Goal: Task Accomplishment & Management: Complete application form

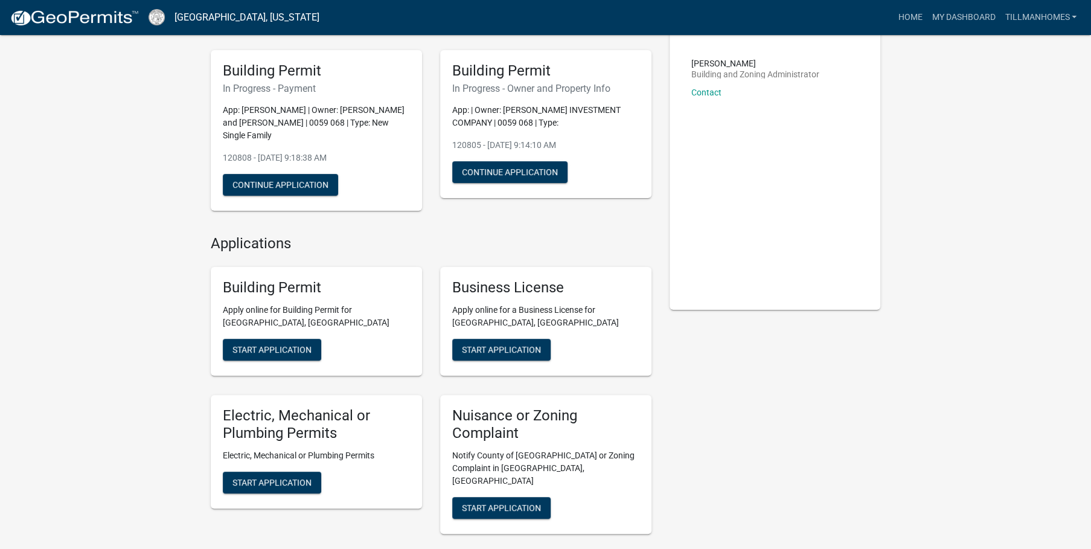
scroll to position [57, 0]
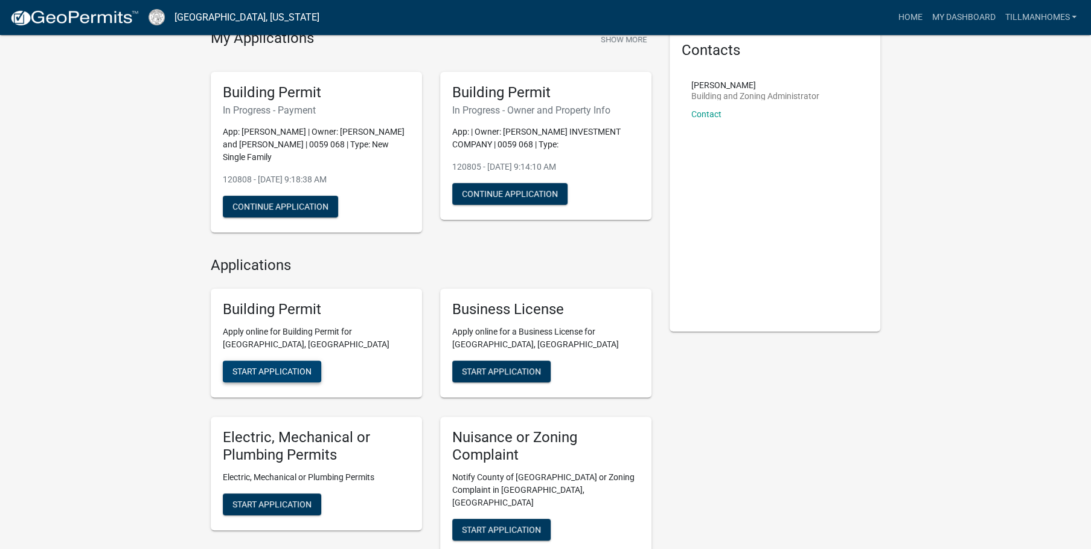
click at [268, 367] on span "Start Application" at bounding box center [272, 372] width 79 height 10
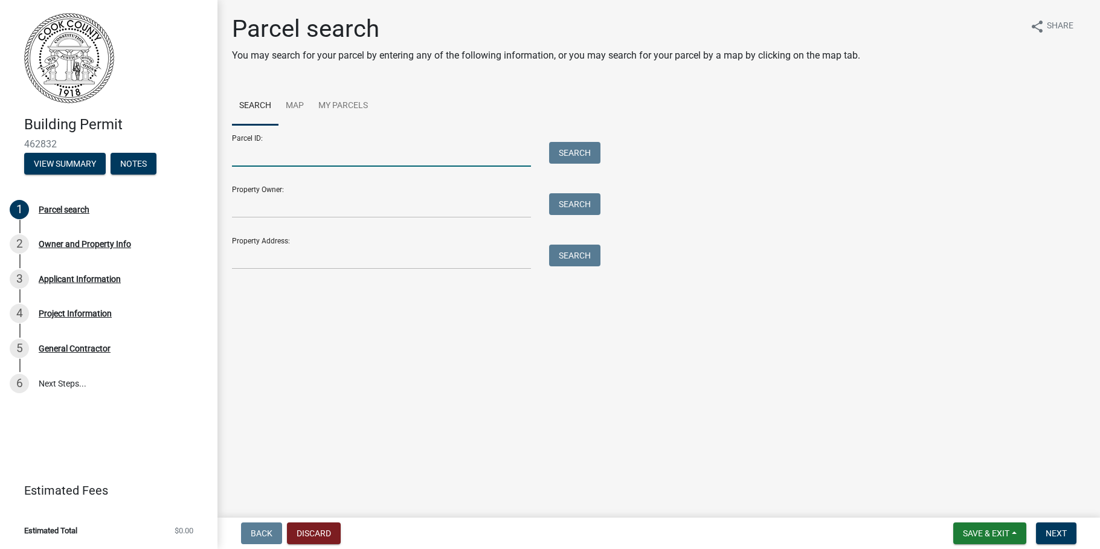
click at [250, 154] on input "Parcel ID:" at bounding box center [381, 154] width 299 height 25
click at [268, 208] on input "Property Owner:" at bounding box center [381, 205] width 299 height 25
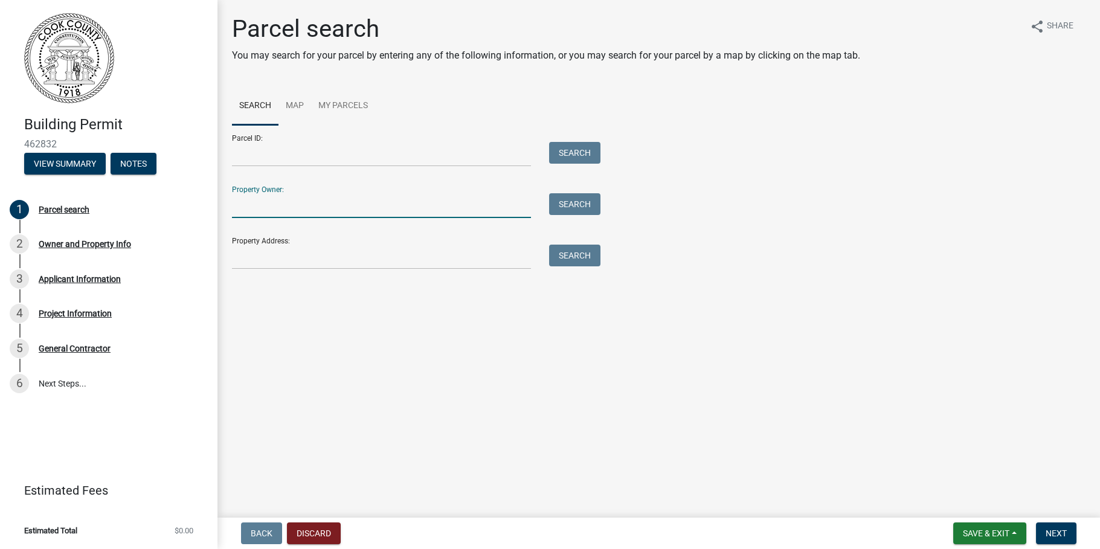
type input "Brighton Lampert"
type input "0062 106"
type input "[STREET_ADDRESS][PERSON_NAME]"
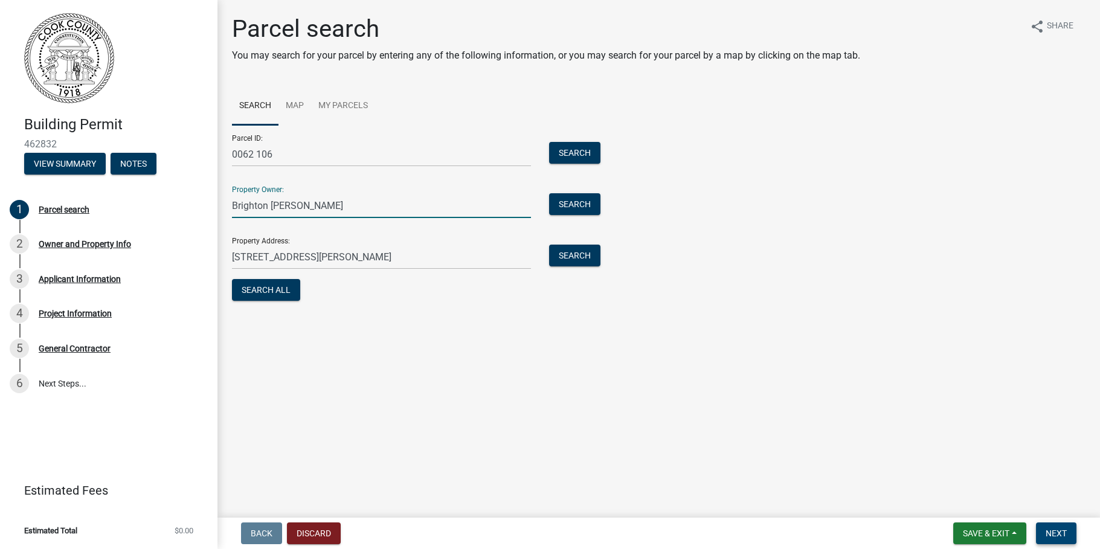
click at [1050, 532] on span "Next" at bounding box center [1056, 534] width 21 height 10
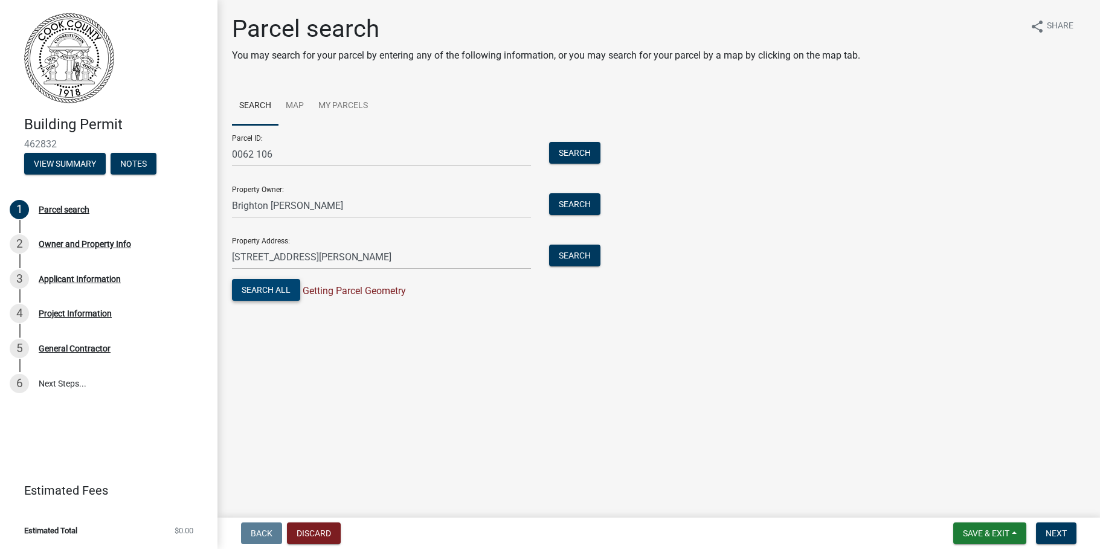
click at [264, 290] on button "Search All" at bounding box center [266, 290] width 68 height 22
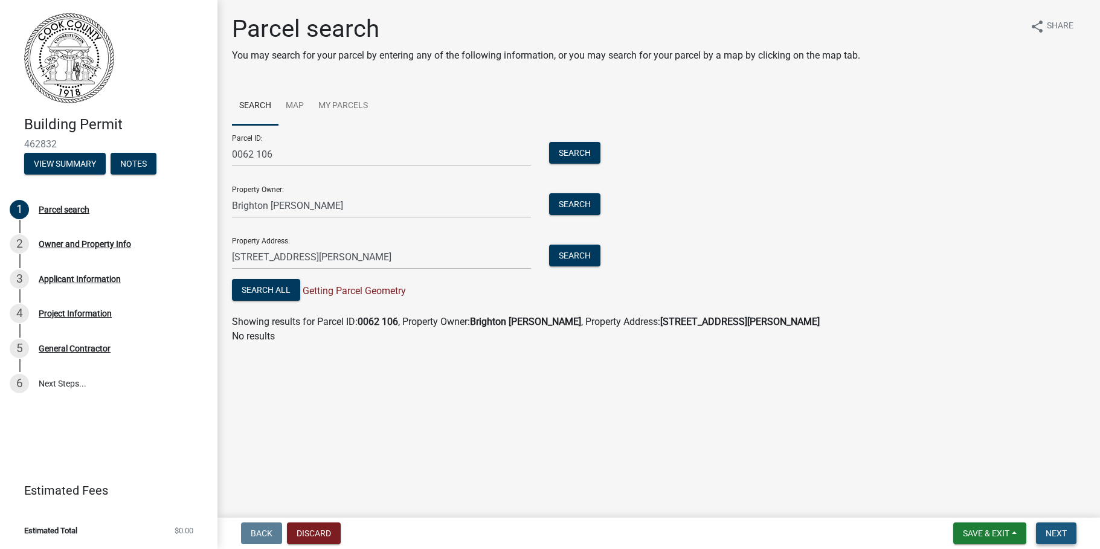
click at [1051, 530] on span "Next" at bounding box center [1056, 534] width 21 height 10
click at [76, 243] on div "Owner and Property Info" at bounding box center [85, 244] width 92 height 8
click at [13, 236] on div "2" at bounding box center [19, 243] width 19 height 19
click at [983, 530] on span "Save & Exit" at bounding box center [986, 534] width 47 height 10
click at [952, 474] on button "Save" at bounding box center [978, 472] width 97 height 29
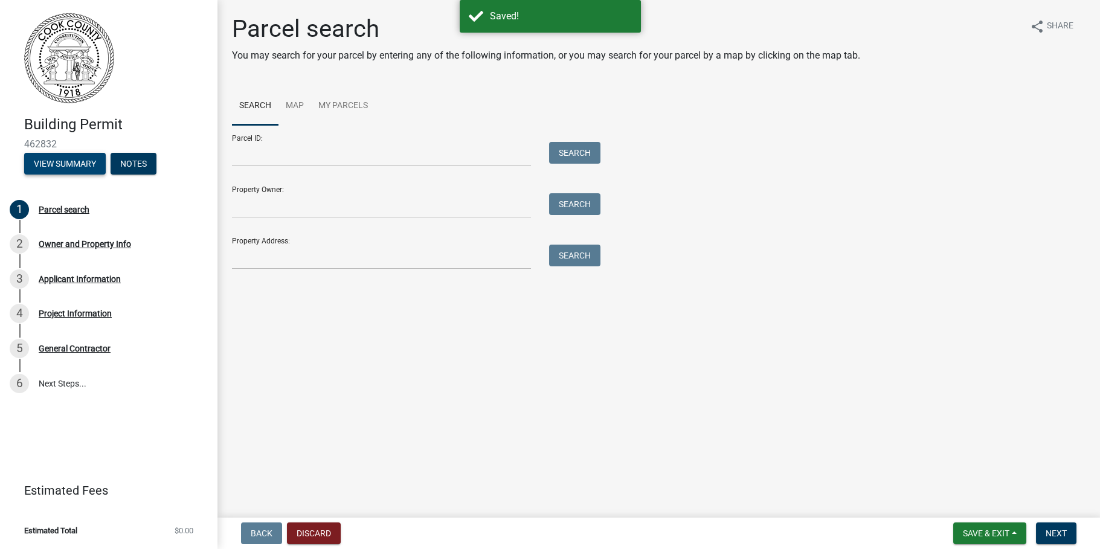
click at [69, 161] on button "View Summary" at bounding box center [65, 164] width 82 height 22
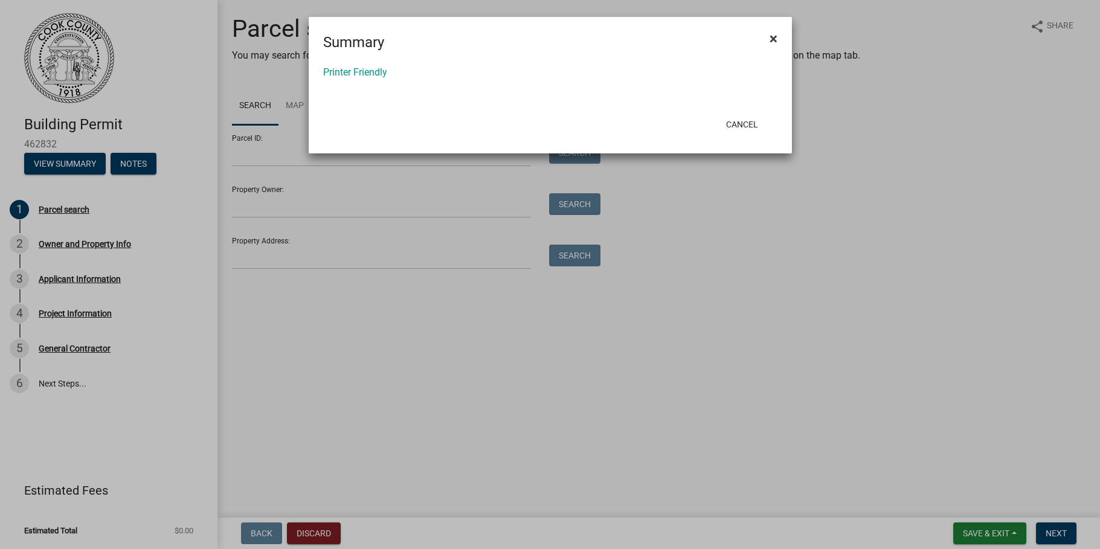
click at [773, 39] on span "×" at bounding box center [774, 38] width 8 height 17
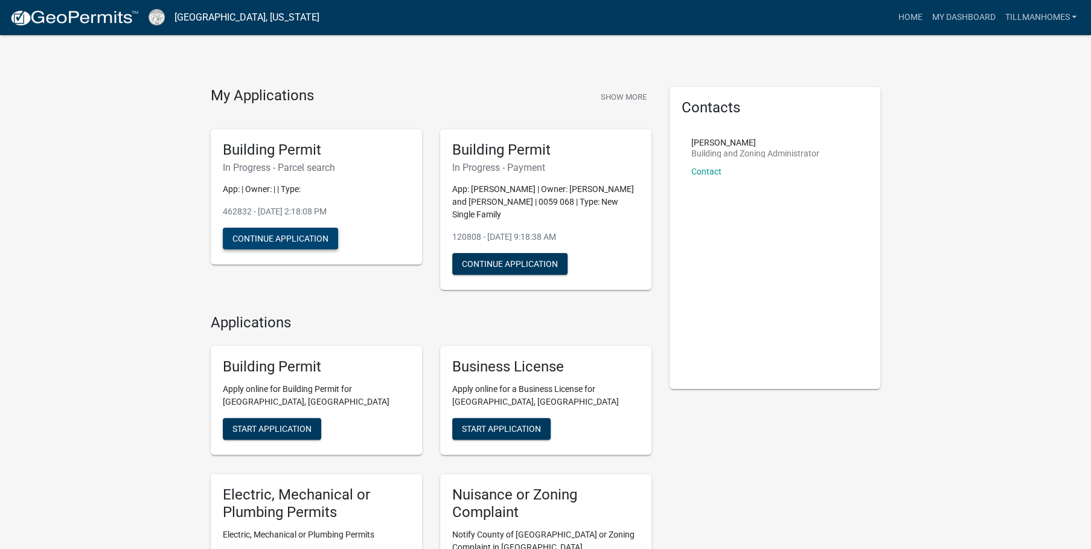
click at [296, 240] on button "Continue Application" at bounding box center [280, 239] width 115 height 22
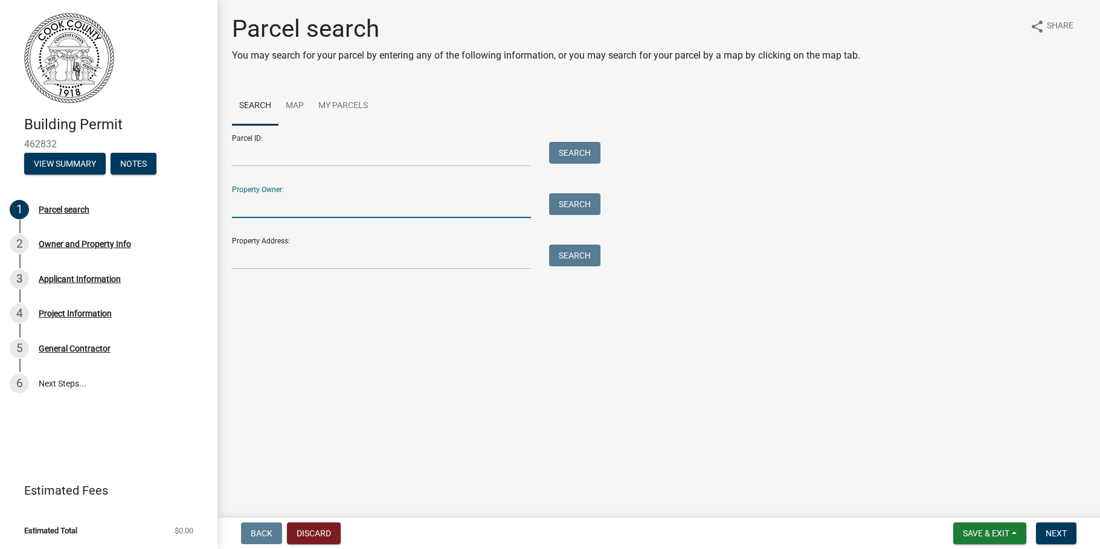
click at [259, 210] on input "Property Owner:" at bounding box center [381, 205] width 299 height 25
type input "Brighton Lampert"
type input "0062 106"
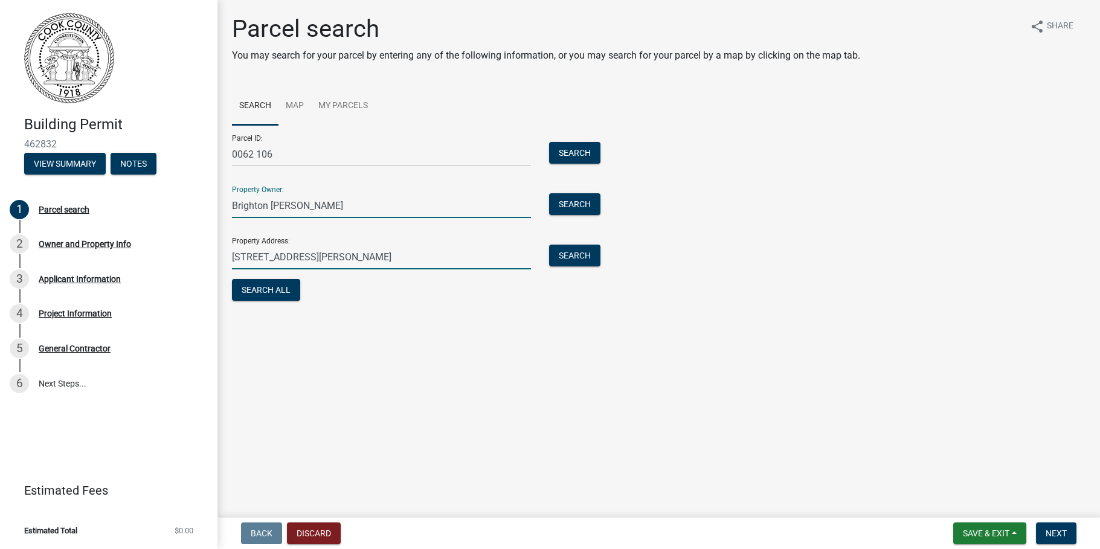
click at [256, 260] on input "[STREET_ADDRESS][PERSON_NAME]" at bounding box center [381, 257] width 299 height 25
click at [356, 256] on input "2632 Hutchinson Pond Rd" at bounding box center [381, 257] width 299 height 25
type input "2632 Hutchinson Pond Rd , Hahira, Ga 31632"
click at [272, 293] on button "Search All" at bounding box center [266, 290] width 68 height 22
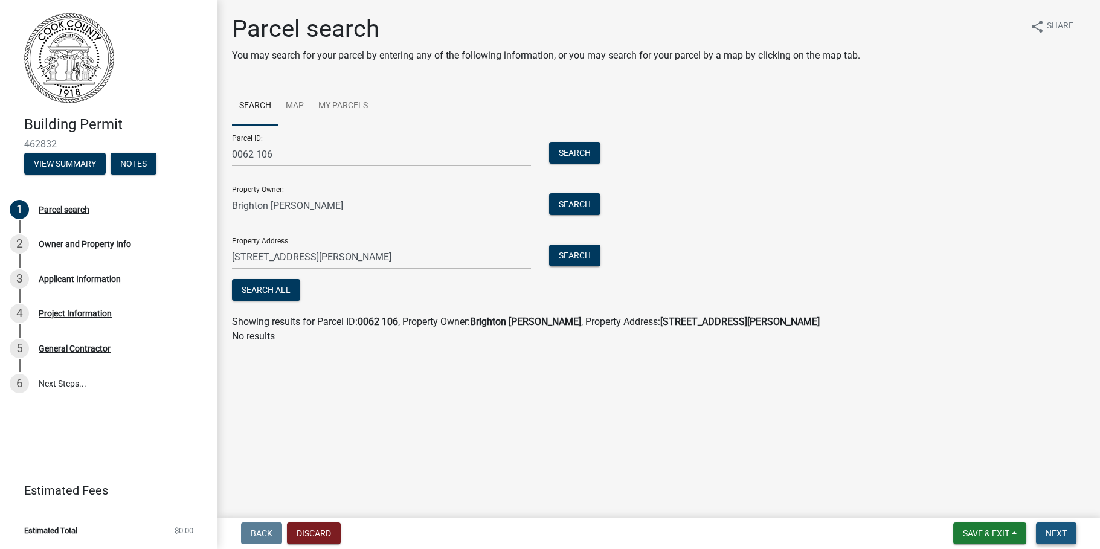
click at [1056, 533] on span "Next" at bounding box center [1056, 534] width 21 height 10
click at [323, 288] on span "Getting Parcel Geometry" at bounding box center [353, 290] width 106 height 11
click at [302, 138] on div "Parcel ID: 0062 106 Search" at bounding box center [413, 146] width 362 height 42
click at [296, 150] on input "0062 106" at bounding box center [381, 154] width 299 height 25
type input "0"
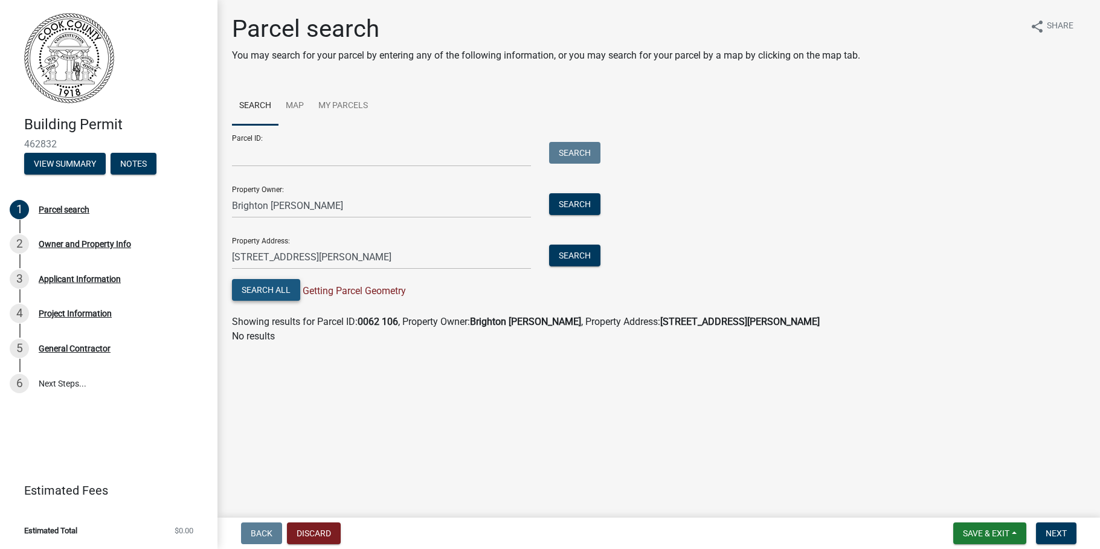
click at [273, 292] on button "Search All" at bounding box center [266, 290] width 68 height 22
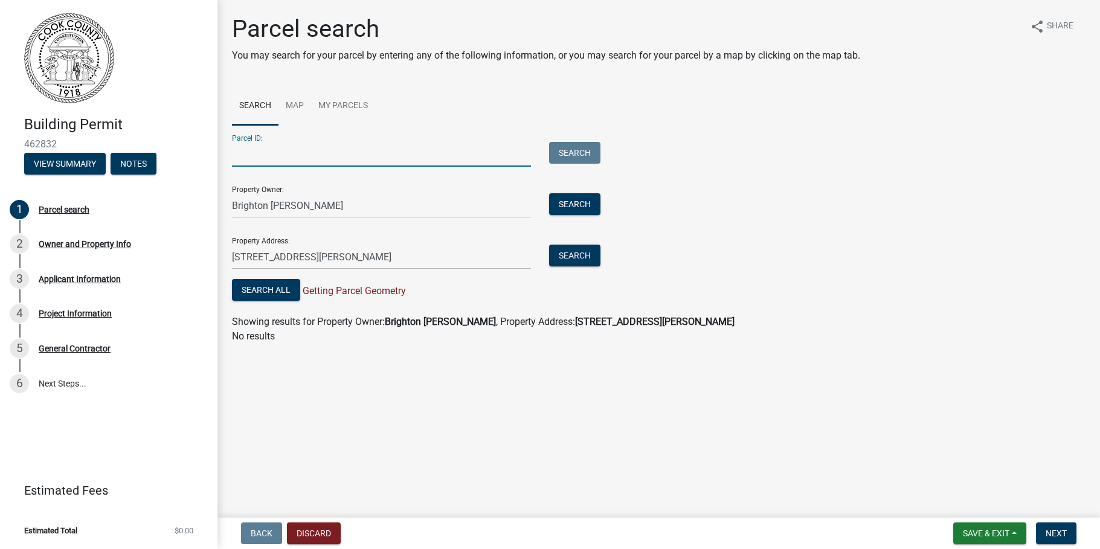
click at [248, 150] on input "Parcel ID:" at bounding box center [381, 154] width 299 height 25
type input "0062 095"
click at [261, 292] on button "Search All" at bounding box center [266, 290] width 68 height 22
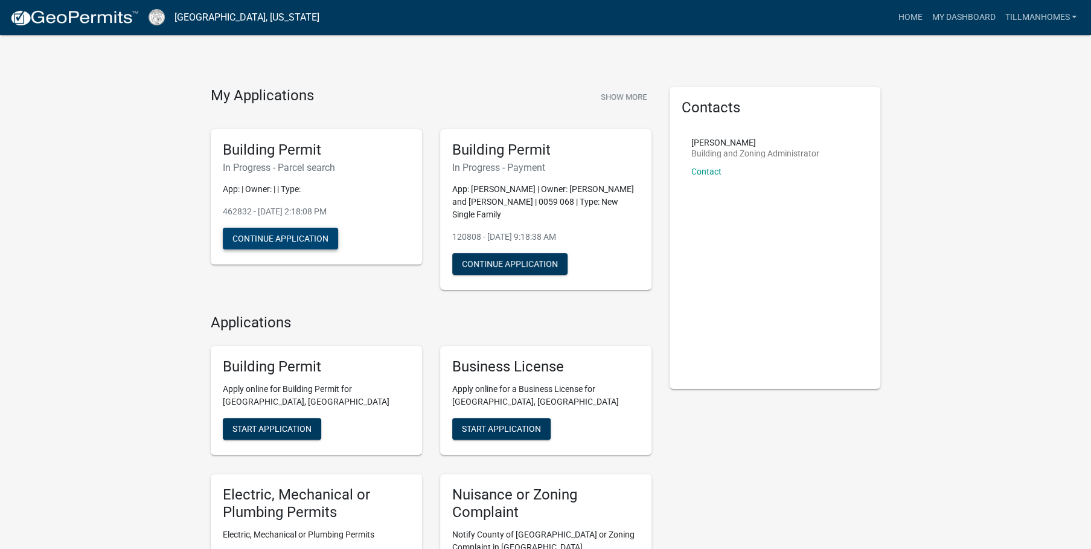
click at [274, 242] on button "Continue Application" at bounding box center [280, 239] width 115 height 22
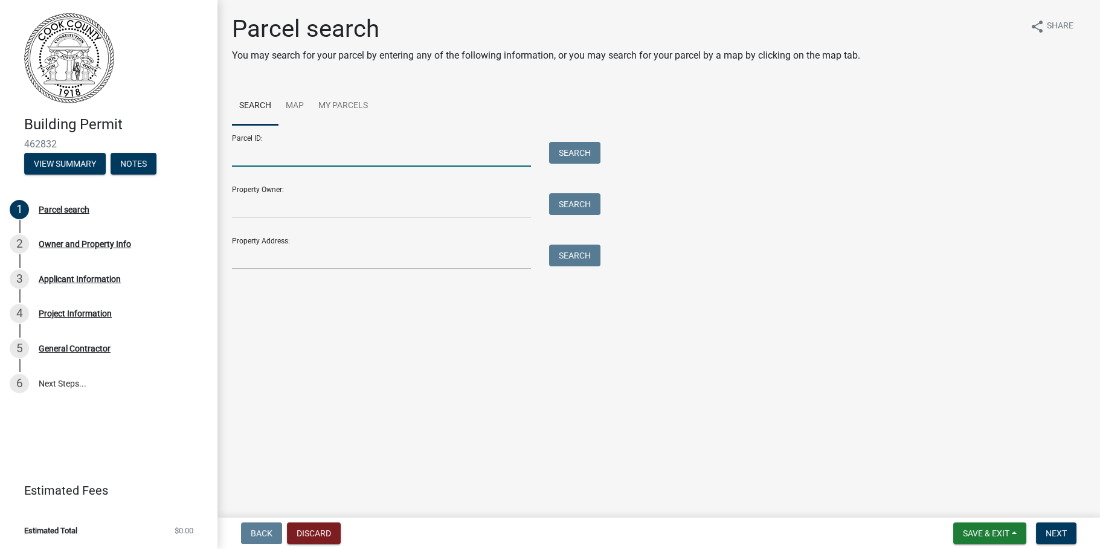
click at [249, 157] on input "Parcel ID:" at bounding box center [381, 154] width 299 height 25
click at [298, 366] on main "Parcel search You may search for your parcel by entering any of the following i…" at bounding box center [658, 256] width 883 height 513
click at [244, 157] on input "Parcel ID:" at bounding box center [381, 154] width 299 height 25
type input "0062 095"
click at [573, 149] on button "Search" at bounding box center [574, 153] width 51 height 22
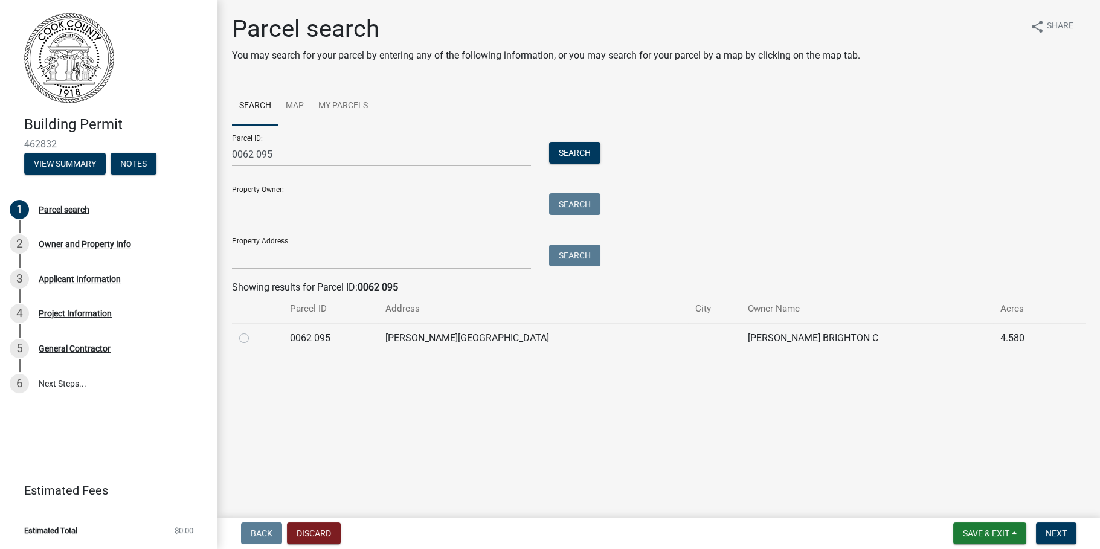
click at [254, 331] on label at bounding box center [254, 331] width 0 height 0
click at [254, 338] on 095 "radio" at bounding box center [258, 335] width 8 height 8
radio 095 "true"
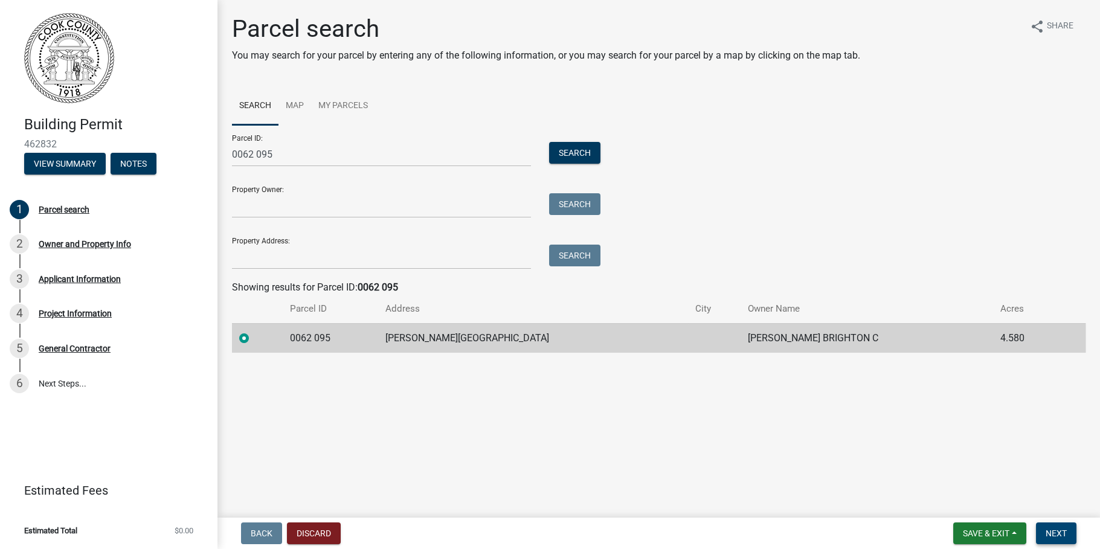
click at [1053, 530] on span "Next" at bounding box center [1056, 534] width 21 height 10
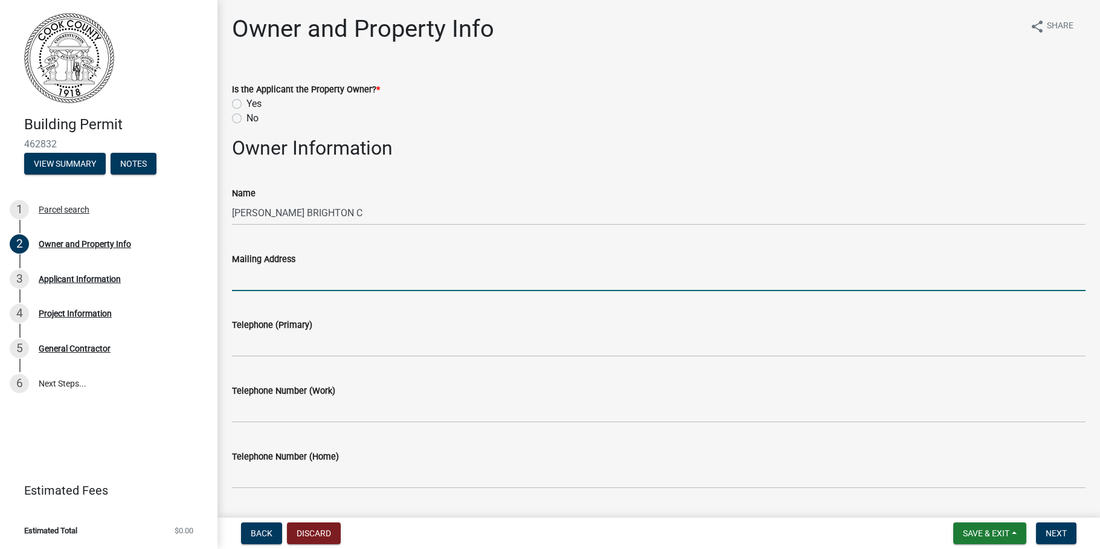
click at [262, 285] on input "Mailing Address" at bounding box center [659, 278] width 854 height 25
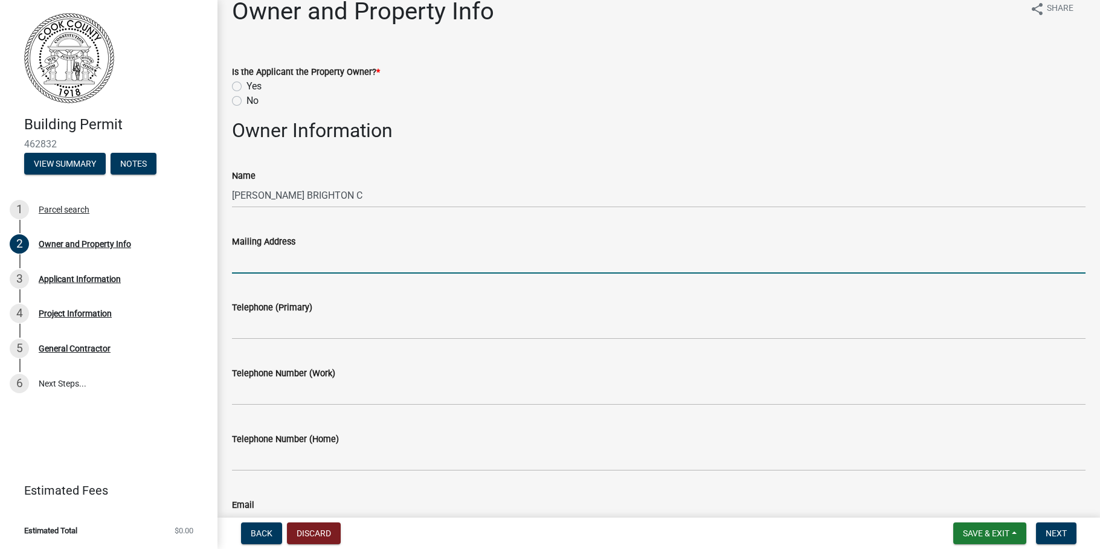
scroll to position [17, 0]
type input "[STREET_ADDRESS][PERSON_NAME]"
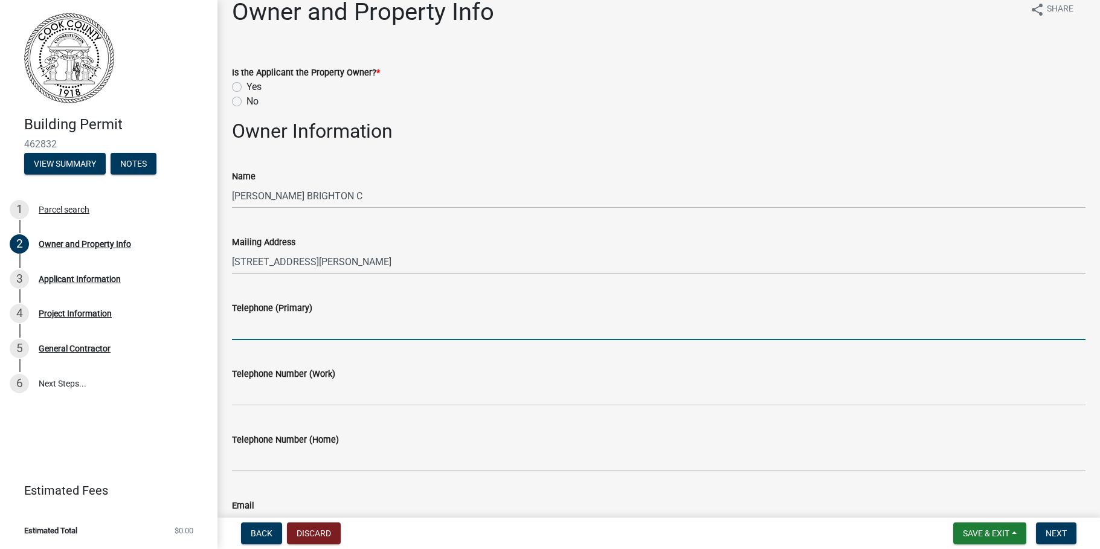
click at [244, 326] on input "Telephone (Primary)" at bounding box center [659, 327] width 854 height 25
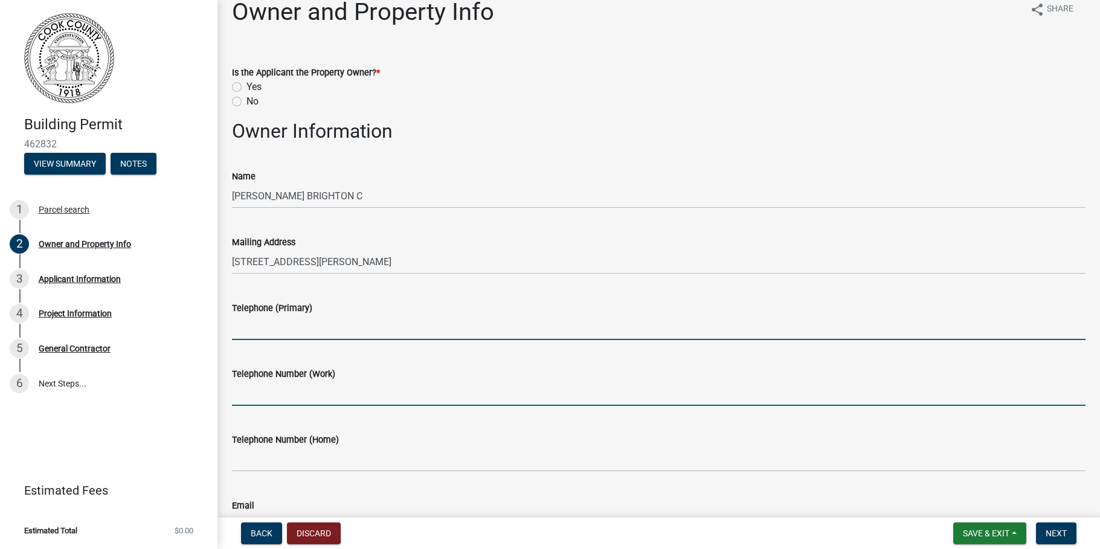
click at [623, 385] on input "Telephone Number (Work)" at bounding box center [659, 393] width 854 height 25
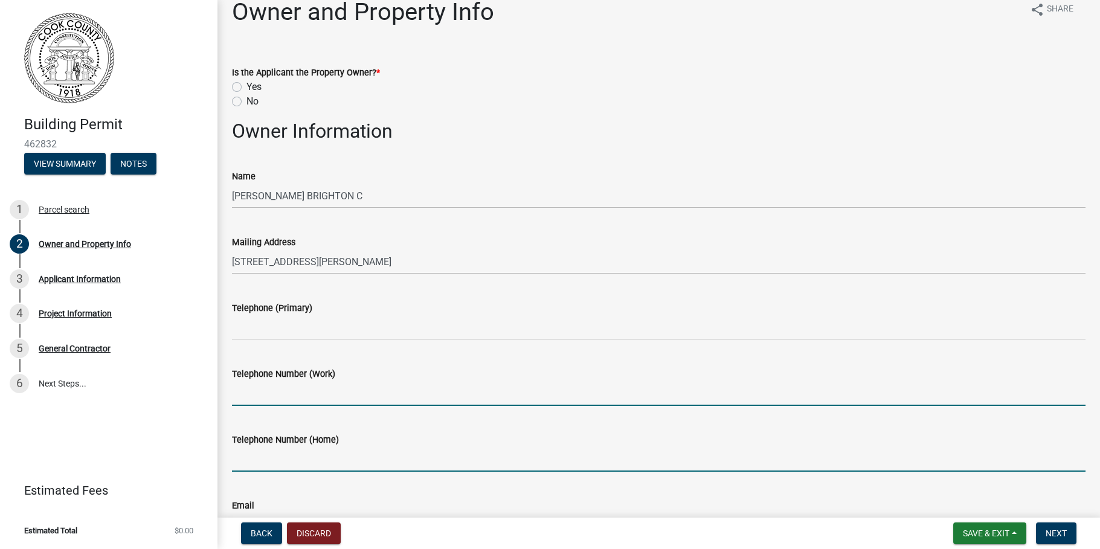
click at [498, 449] on input "Telephone Number (Home)" at bounding box center [659, 459] width 854 height 25
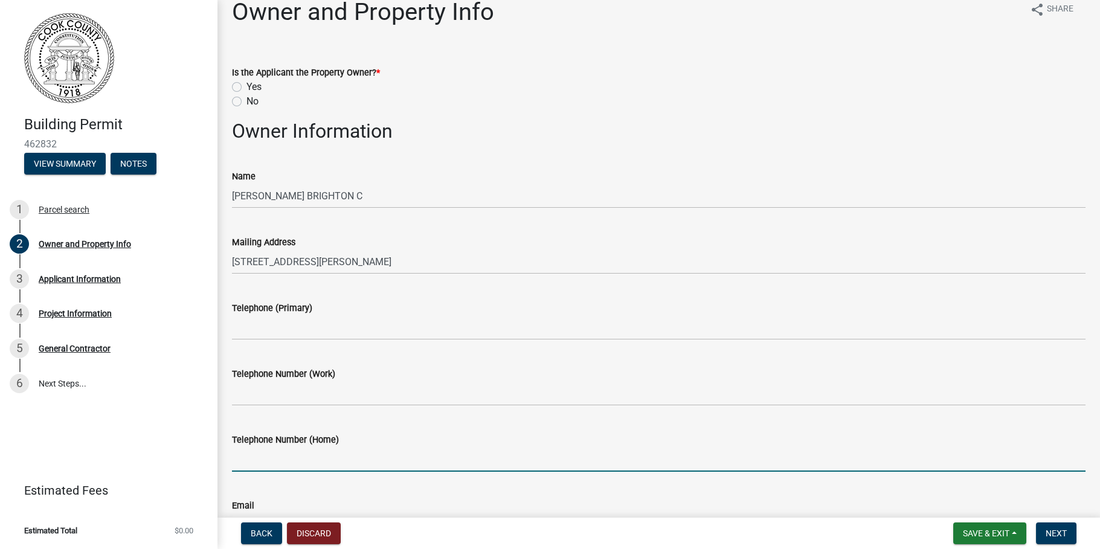
click at [179, 409] on div "Building Permit 462832 View Summary Notes 1 Parcel search 2 Owner and Property …" at bounding box center [108, 274] width 217 height 549
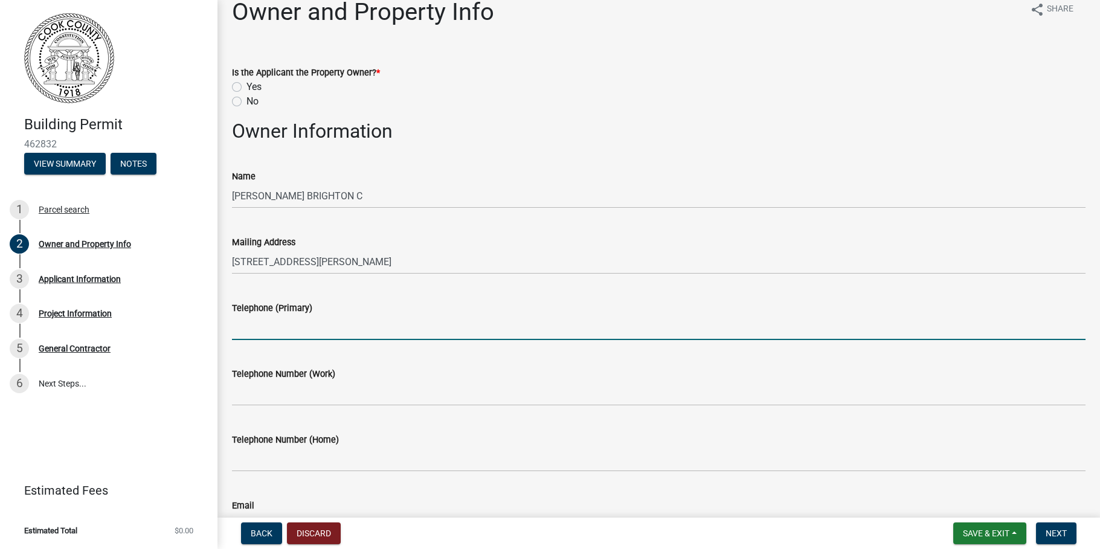
click at [290, 326] on input "Telephone (Primary)" at bounding box center [659, 327] width 854 height 25
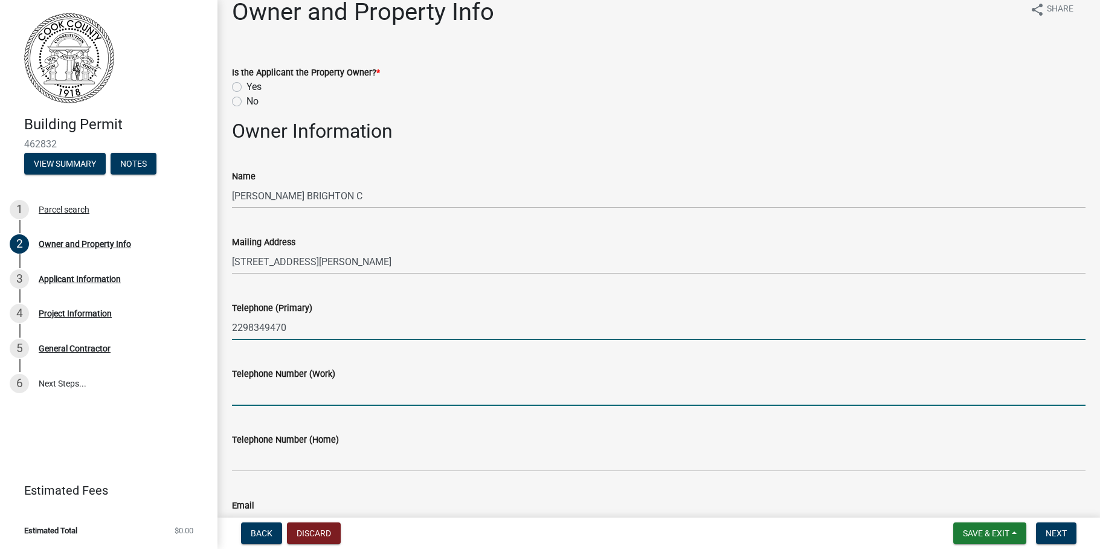
click at [283, 390] on input "Telephone Number (Work)" at bounding box center [659, 393] width 854 height 25
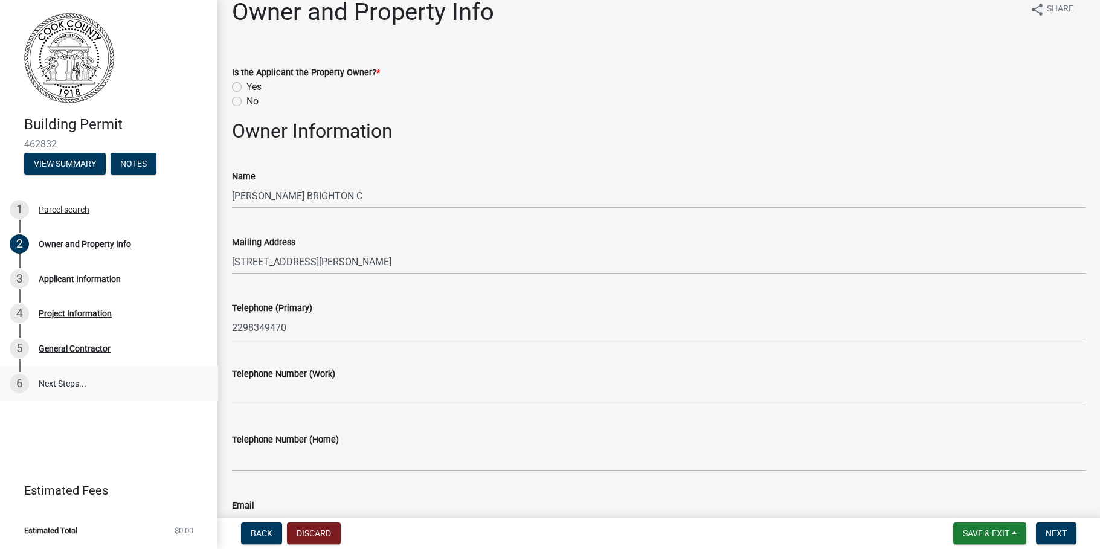
click at [168, 390] on link "6 Next Steps..." at bounding box center [108, 383] width 217 height 35
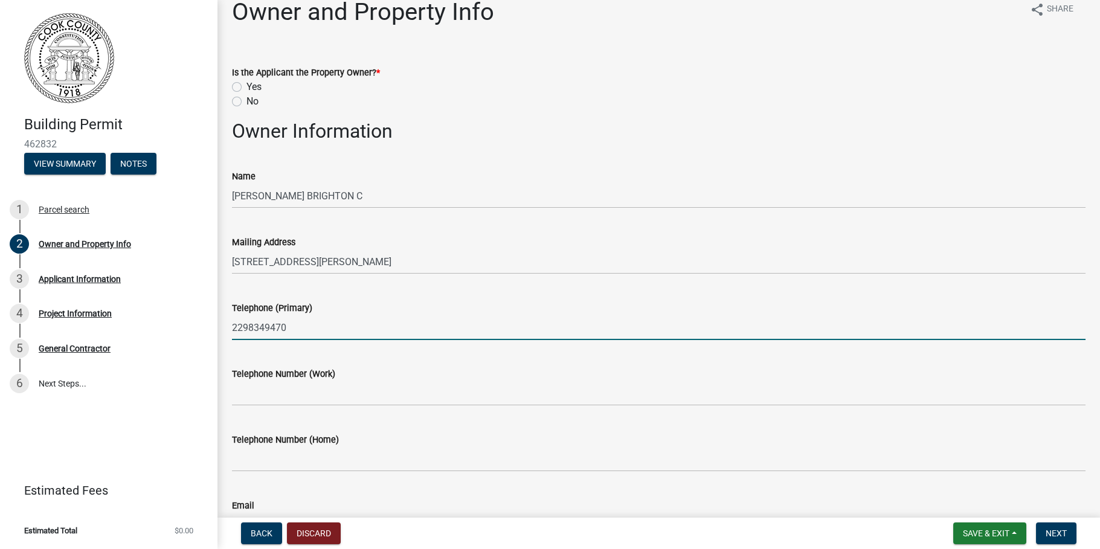
click at [248, 328] on input "2298349470" at bounding box center [659, 327] width 854 height 25
click at [268, 329] on input "229-8349470" at bounding box center [659, 327] width 854 height 25
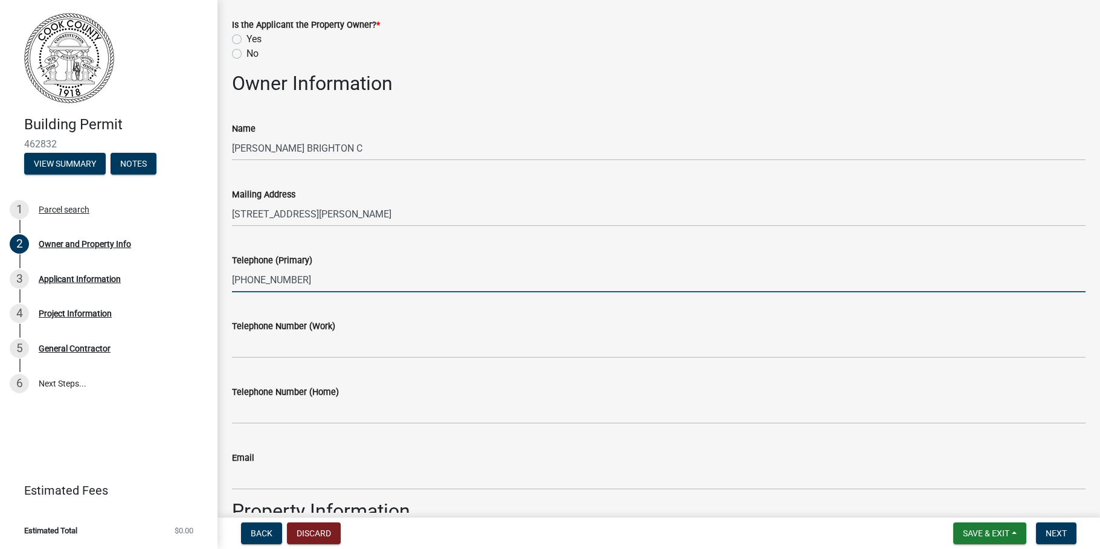
scroll to position [132, 0]
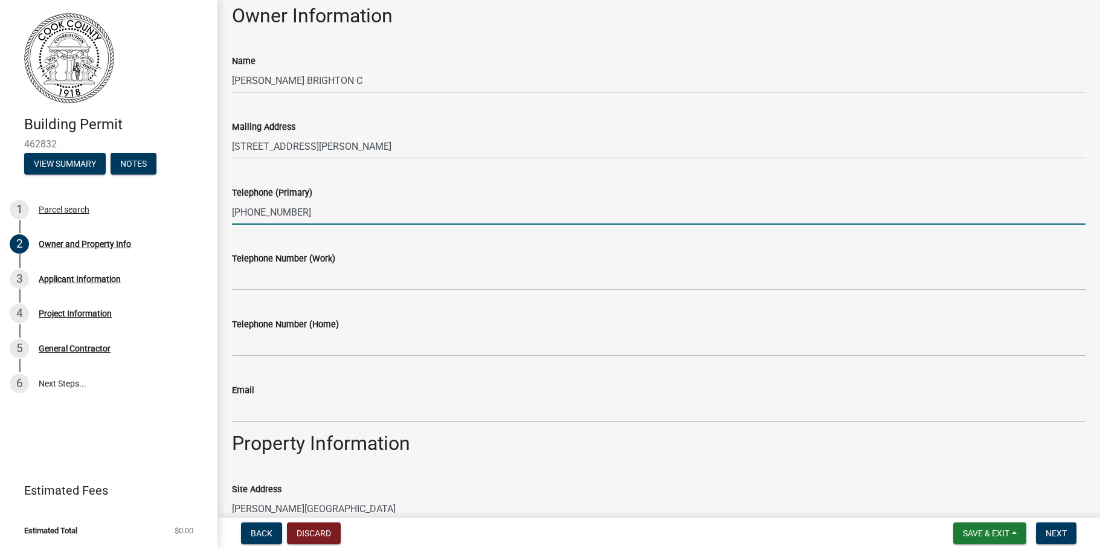
type input "[PHONE_NUMBER]"
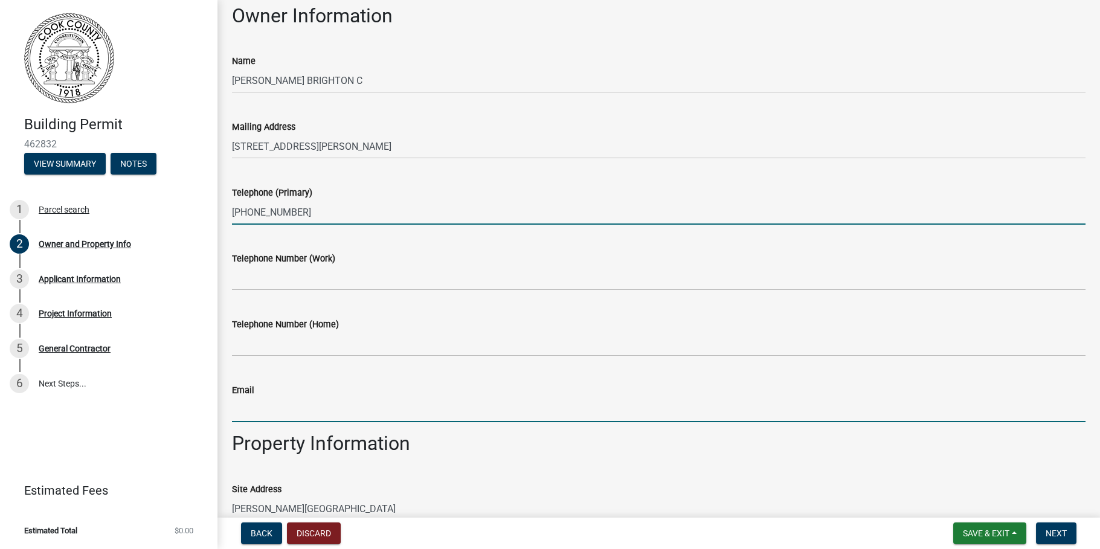
click at [326, 410] on input "Email" at bounding box center [659, 409] width 854 height 25
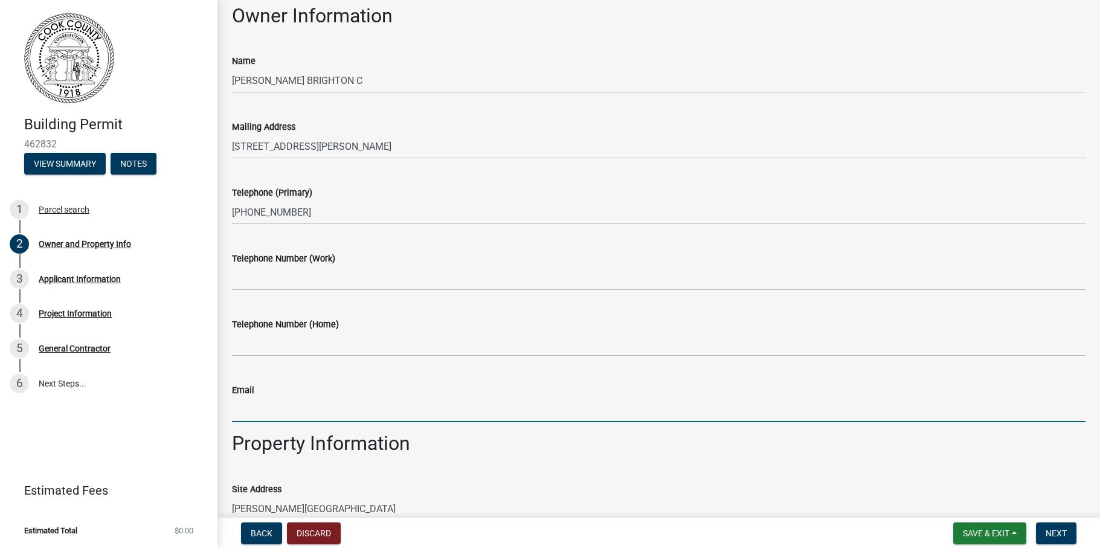
type input "a"
paste input "[PERSON_NAME] <[EMAIL_ADDRESS][DOMAIN_NAME]>"
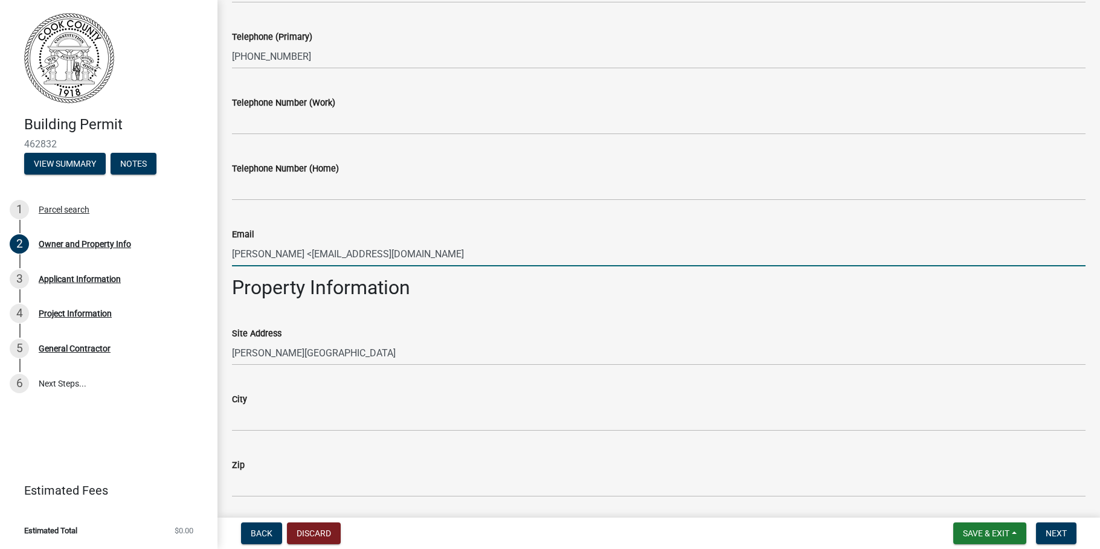
scroll to position [304, 0]
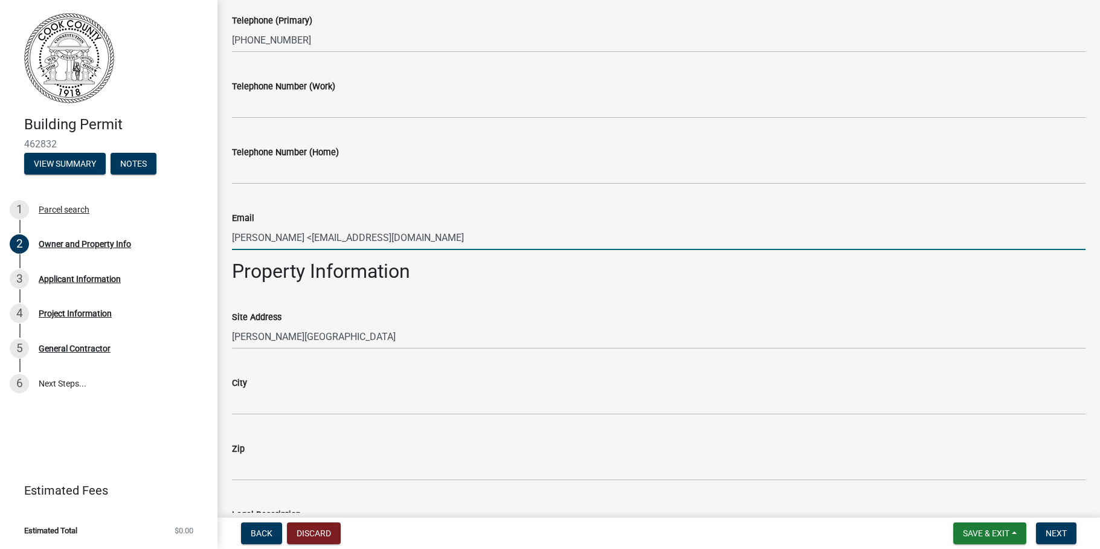
type input "[PERSON_NAME] <[EMAIL_ADDRESS][DOMAIN_NAME]"
click at [263, 388] on div "City" at bounding box center [659, 383] width 854 height 14
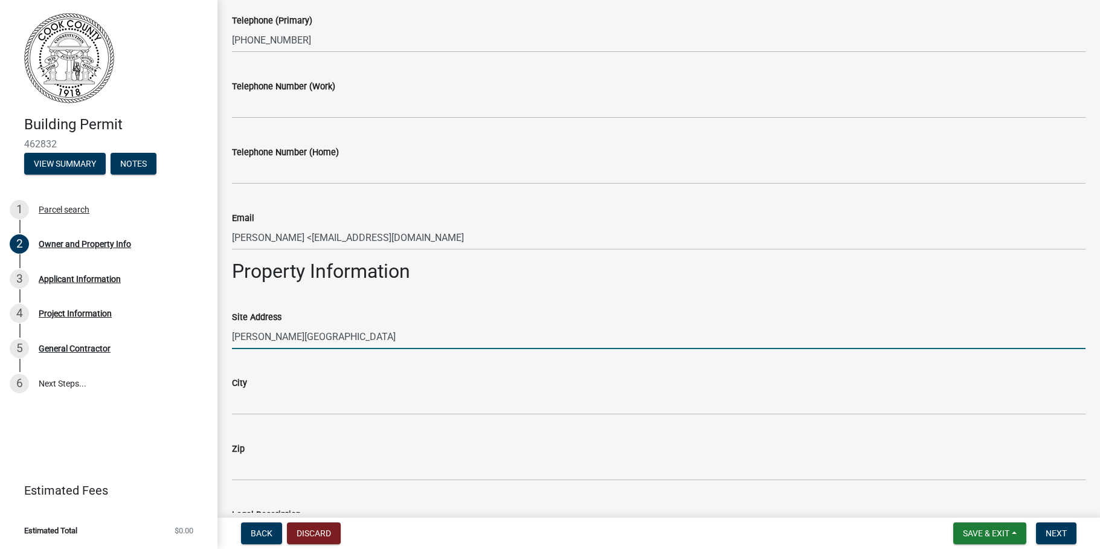
click at [233, 338] on input "[PERSON_NAME][GEOGRAPHIC_DATA]" at bounding box center [659, 336] width 854 height 25
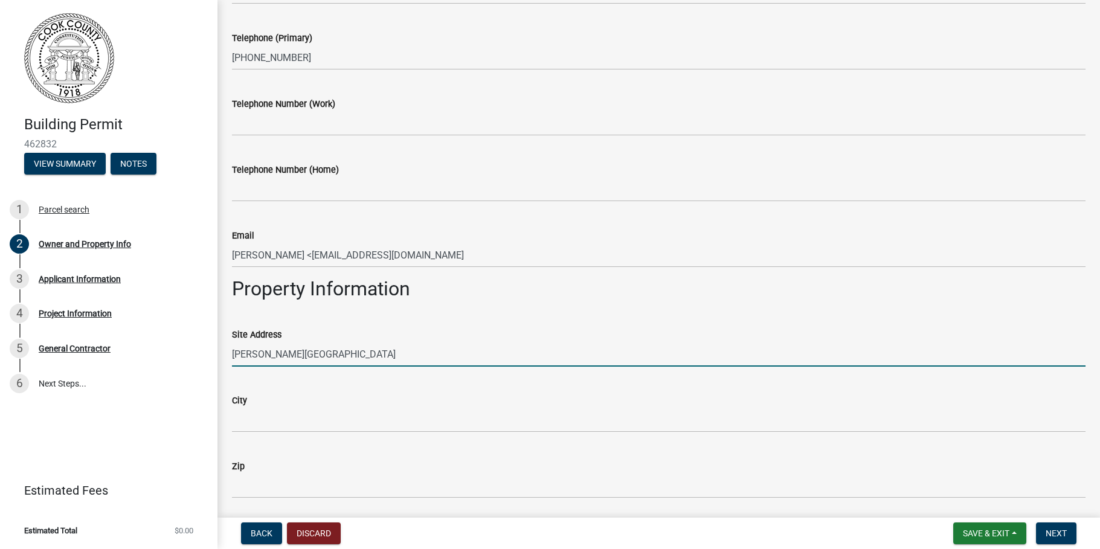
scroll to position [345, 0]
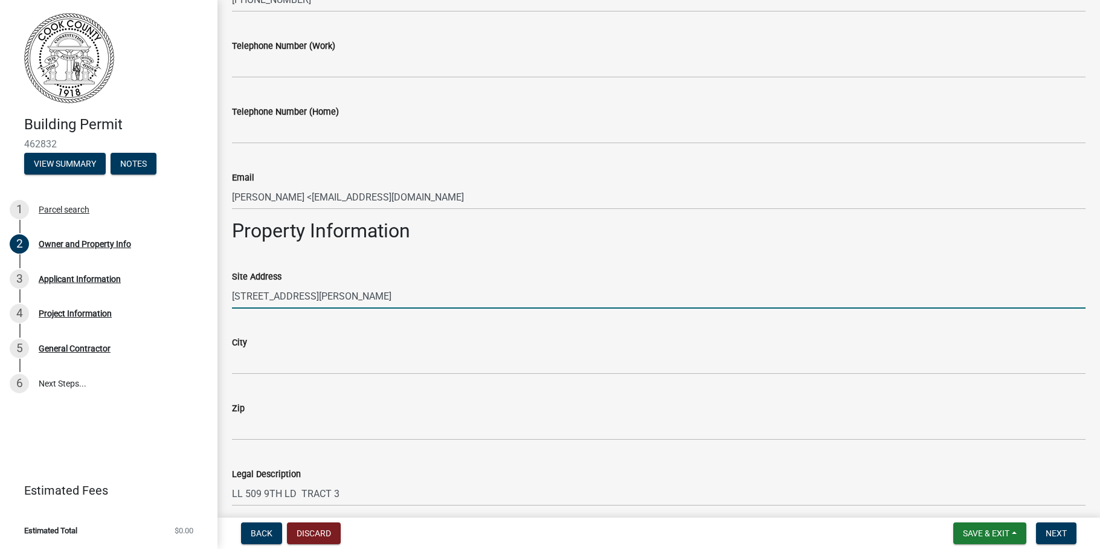
type input "[STREET_ADDRESS][PERSON_NAME]"
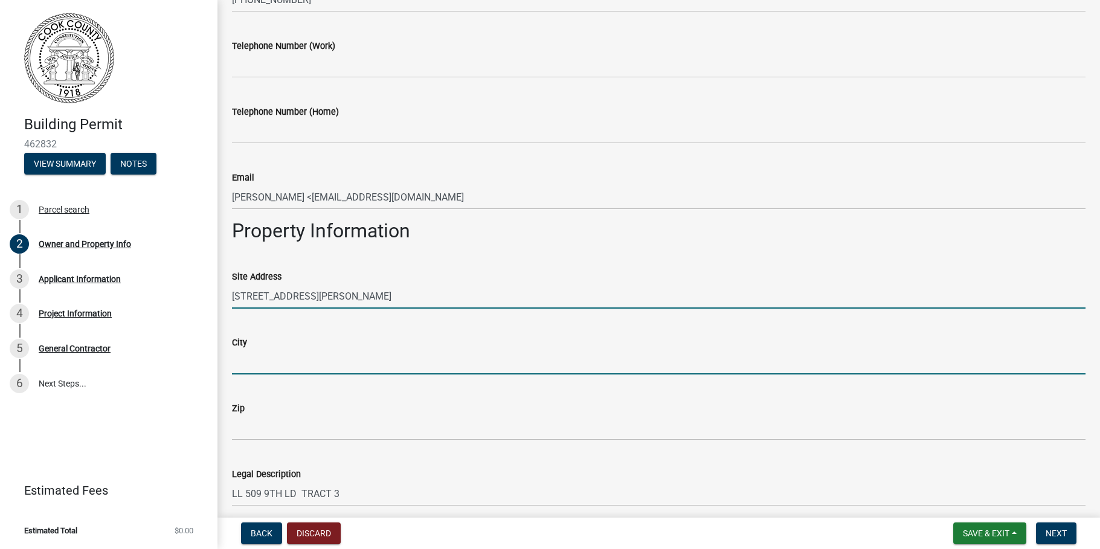
click at [271, 358] on input "City" at bounding box center [659, 362] width 854 height 25
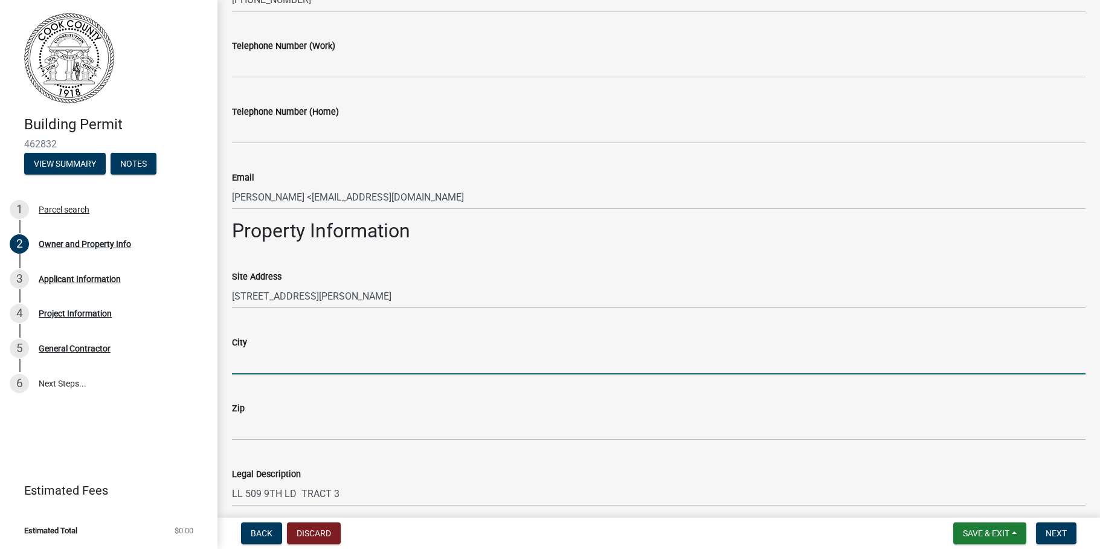
type input "Hahira"
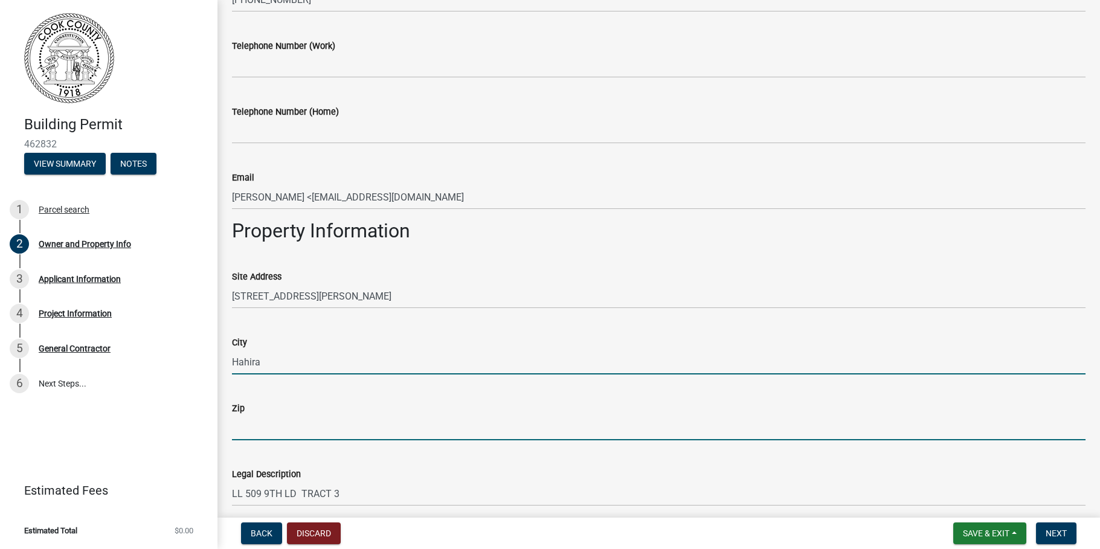
type input "31632"
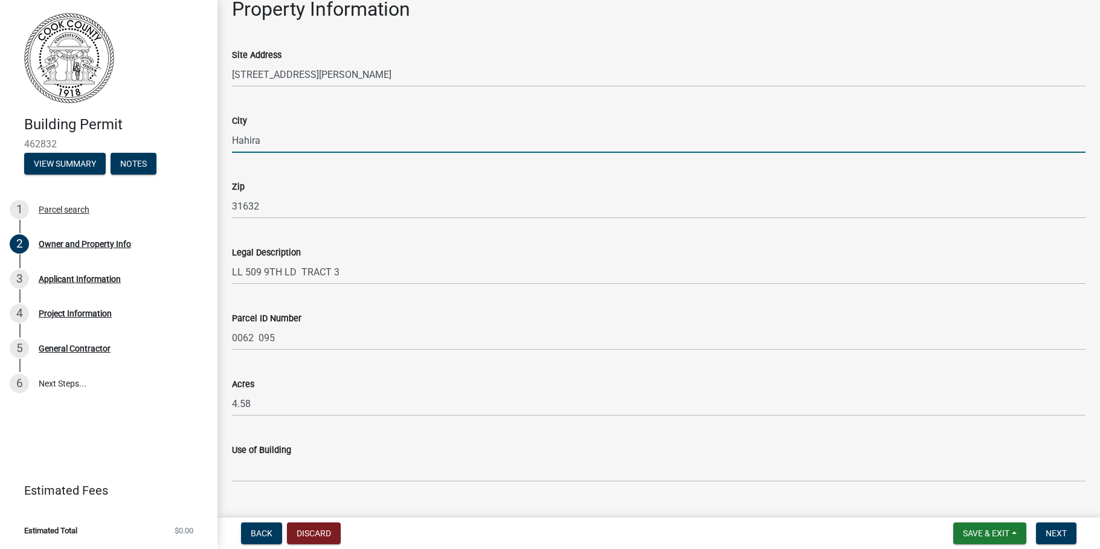
scroll to position [592, 0]
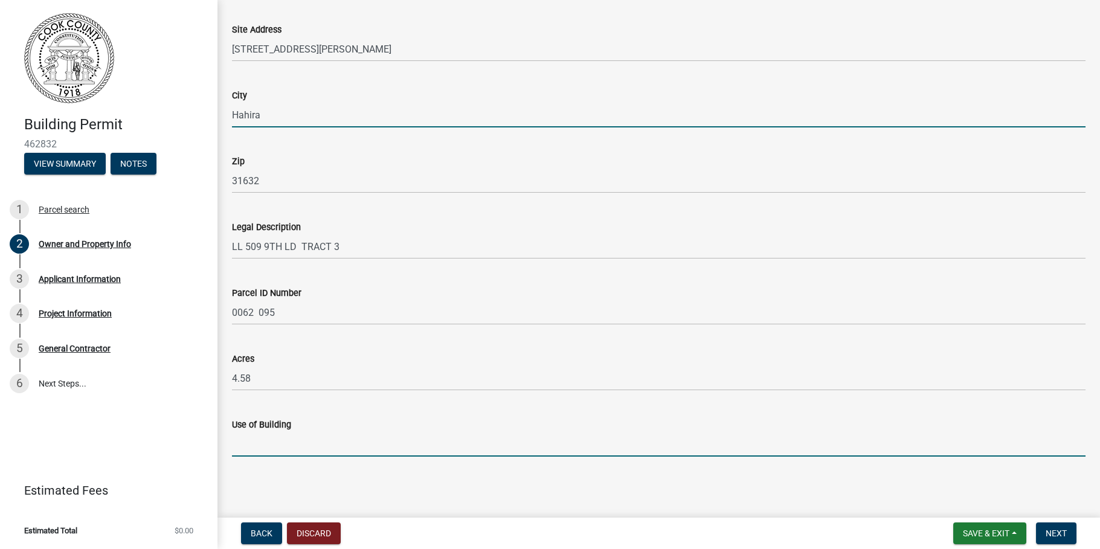
click at [276, 447] on input "Use of Building" at bounding box center [659, 444] width 854 height 25
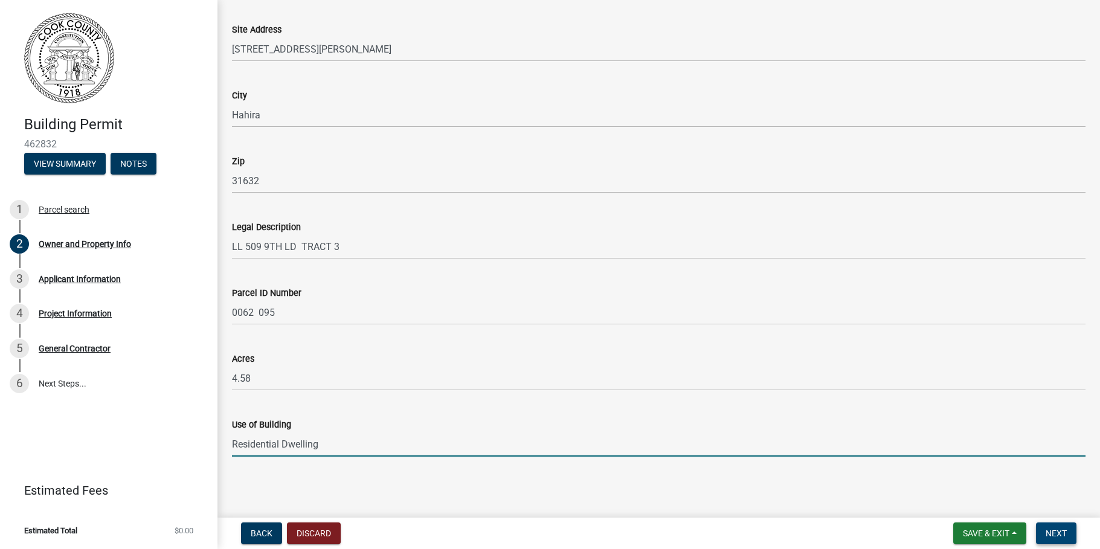
type input "Residential Dwelling"
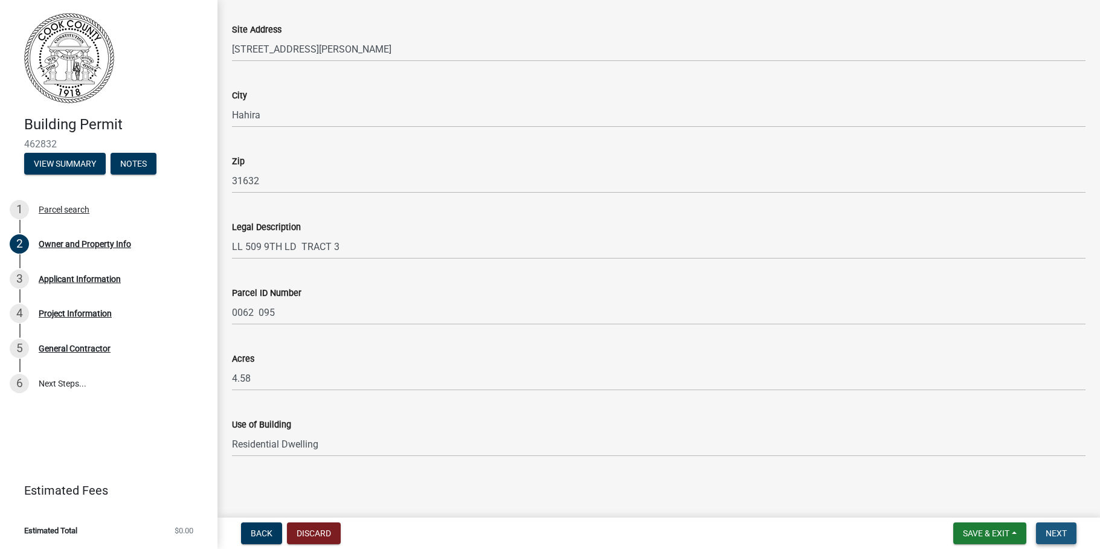
click at [1058, 530] on span "Next" at bounding box center [1056, 534] width 21 height 10
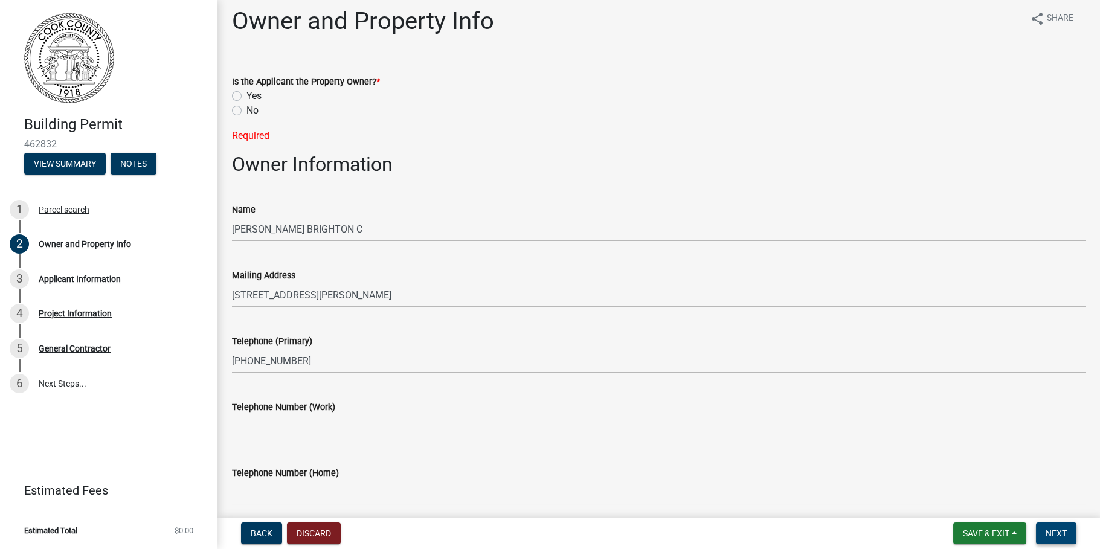
scroll to position [0, 0]
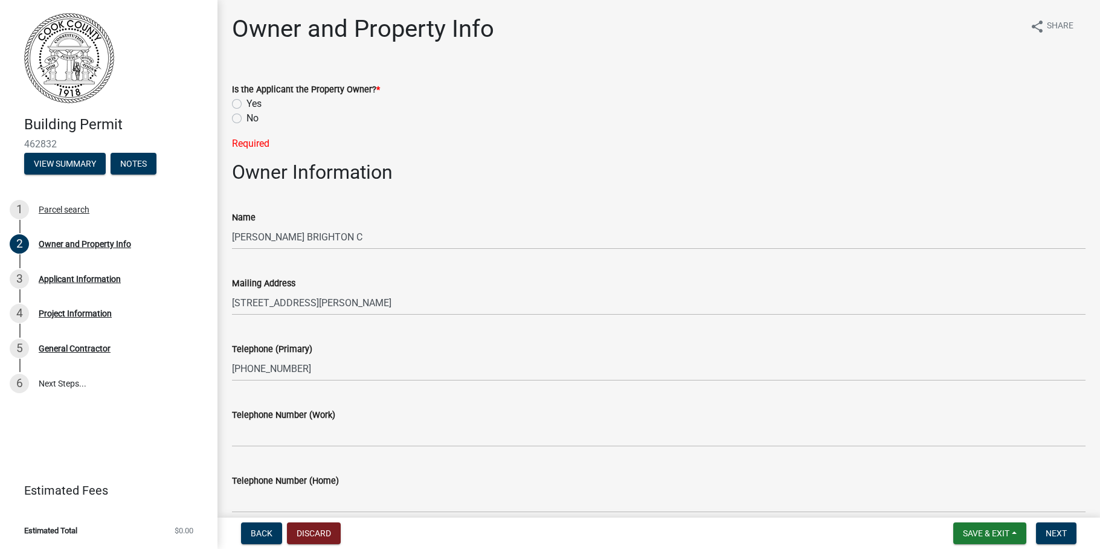
click at [246, 118] on label "No" at bounding box center [252, 118] width 12 height 14
click at [246, 118] on input "No" at bounding box center [250, 115] width 8 height 8
radio input "true"
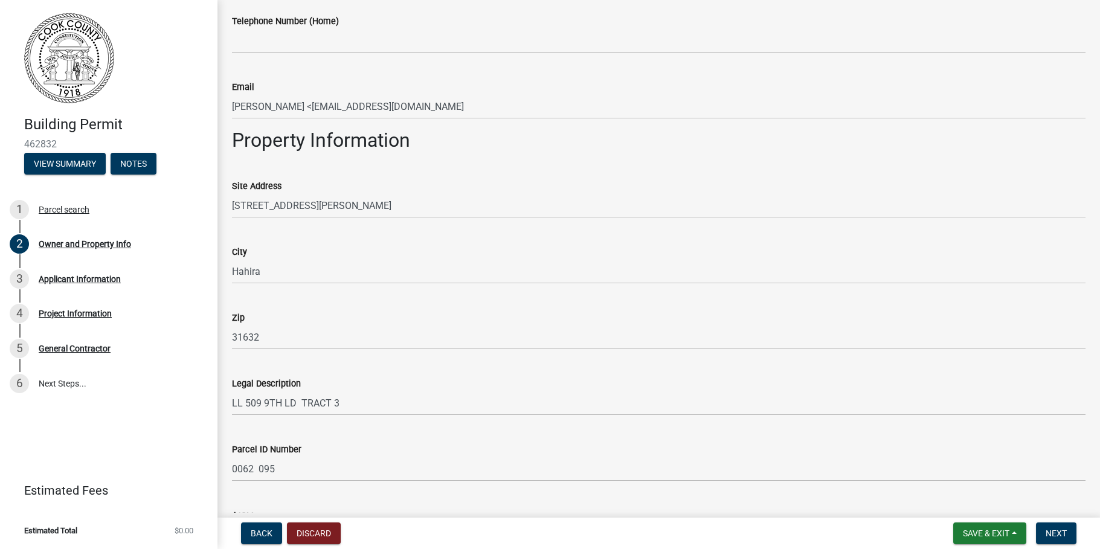
scroll to position [592, 0]
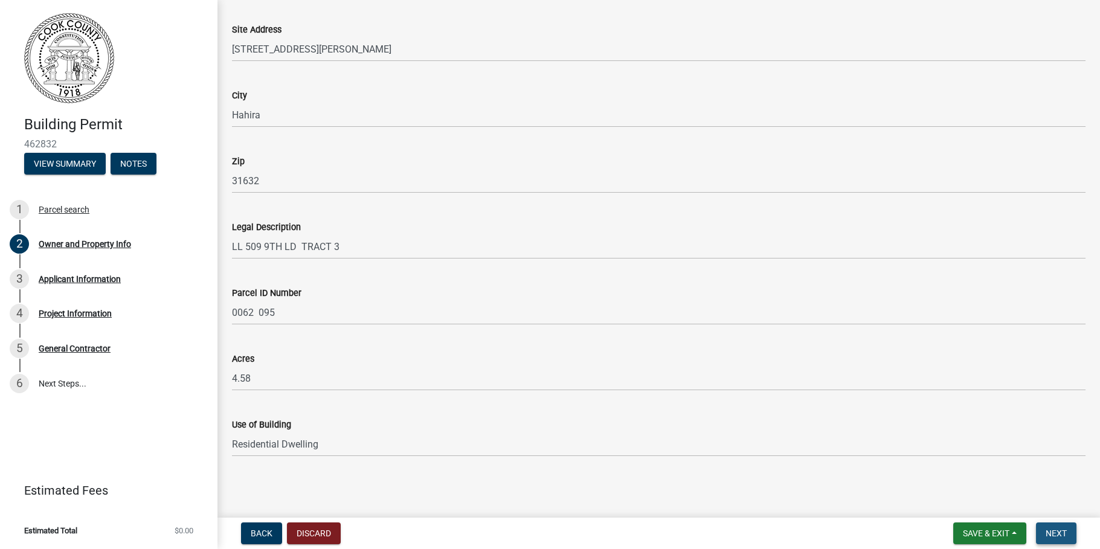
click at [1053, 533] on span "Next" at bounding box center [1056, 534] width 21 height 10
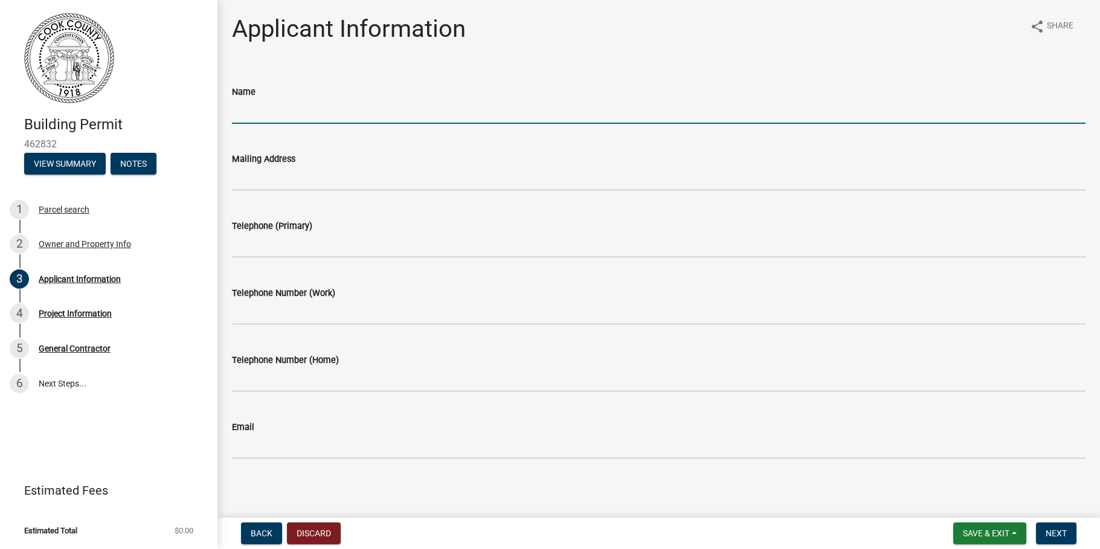
click at [241, 110] on input "Name" at bounding box center [659, 111] width 854 height 25
type input "[PERSON_NAME]"
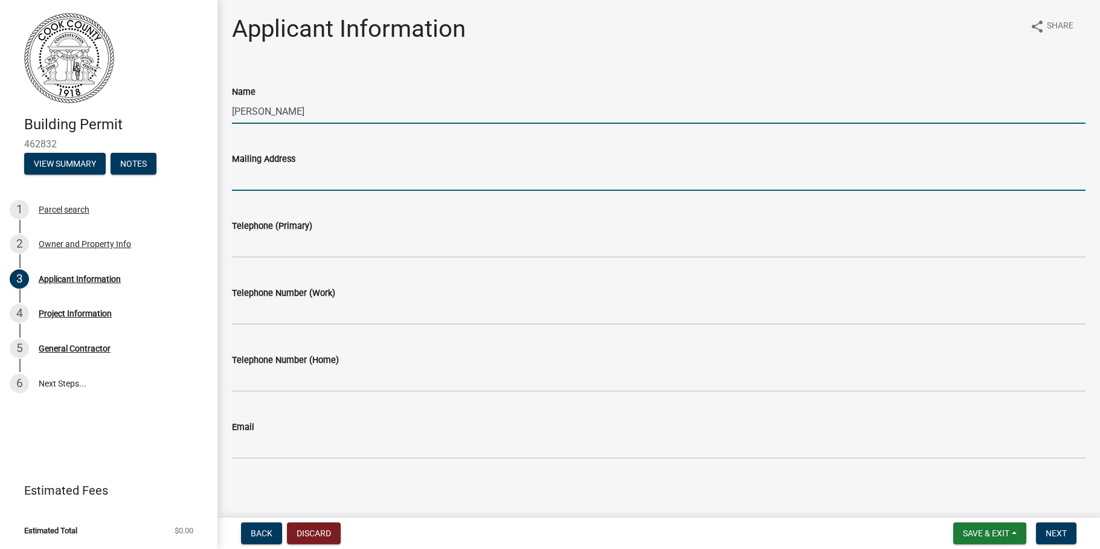
type input "[STREET_ADDRESS][PERSON_NAME]"
type input "2293001754"
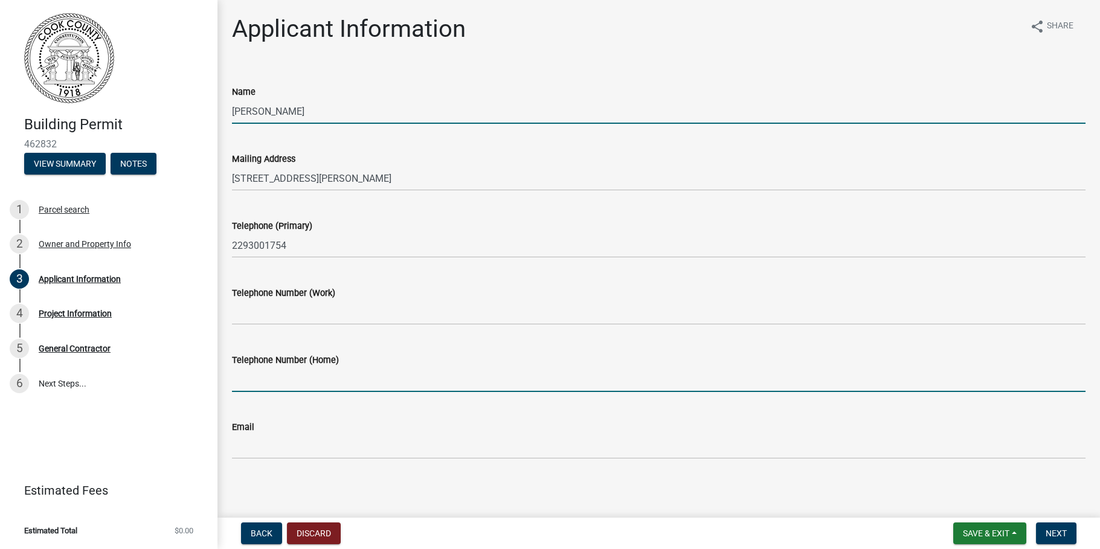
type input "[EMAIL_ADDRESS][DOMAIN_NAME]"
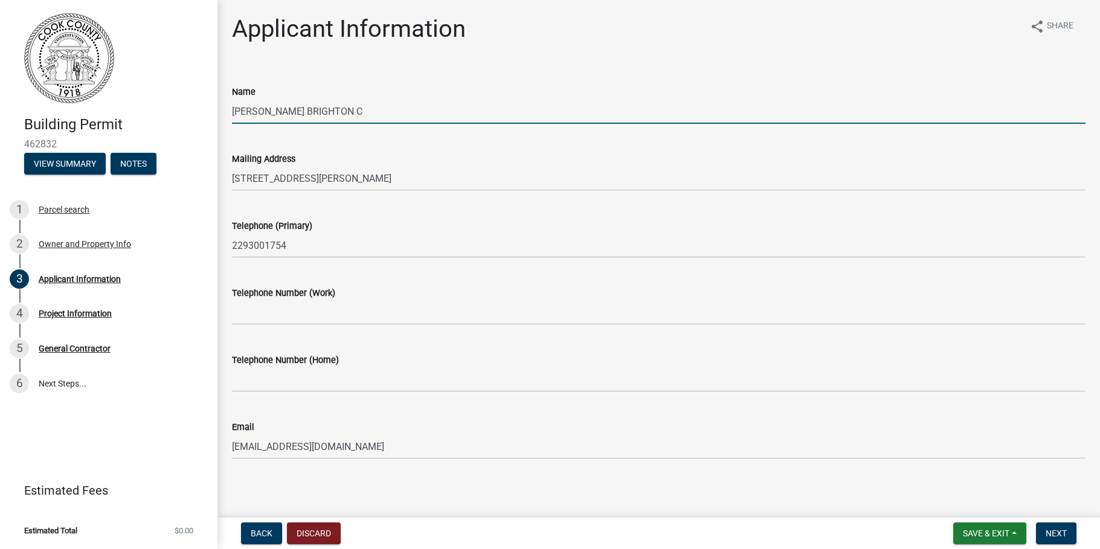
drag, startPoint x: 358, startPoint y: 112, endPoint x: 200, endPoint y: 117, distance: 158.4
click at [200, 117] on div "Building Permit 462832 View Summary Notes 1 Parcel search 2 Owner and Property …" at bounding box center [550, 274] width 1100 height 549
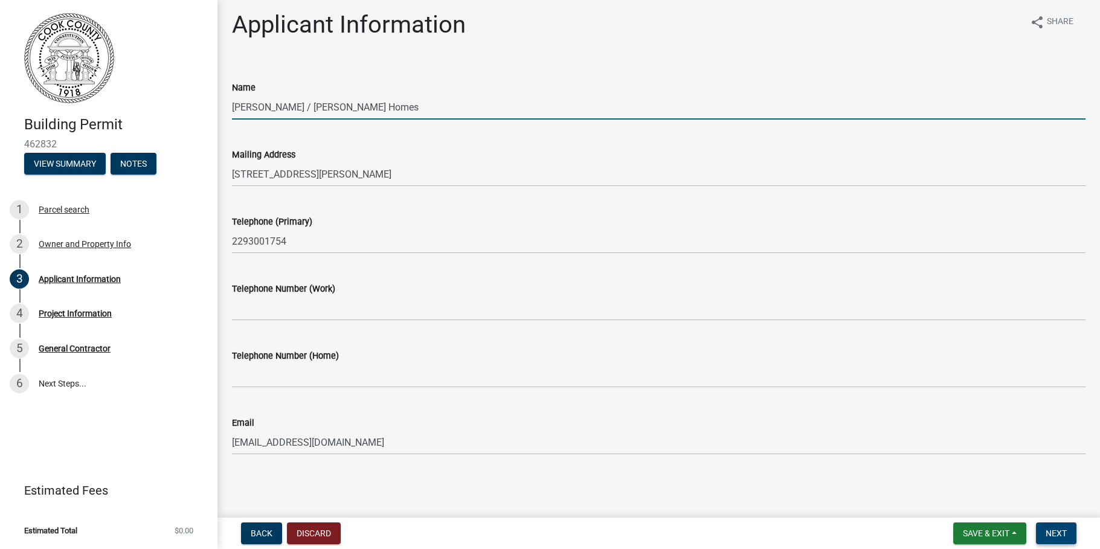
type input "[PERSON_NAME] / [PERSON_NAME] Homes"
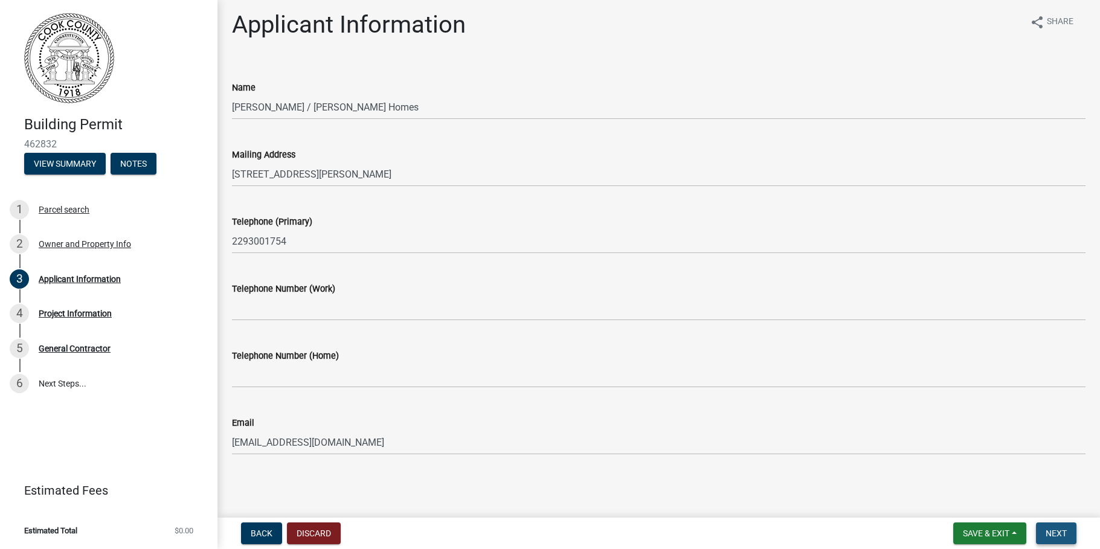
click at [1056, 532] on span "Next" at bounding box center [1056, 534] width 21 height 10
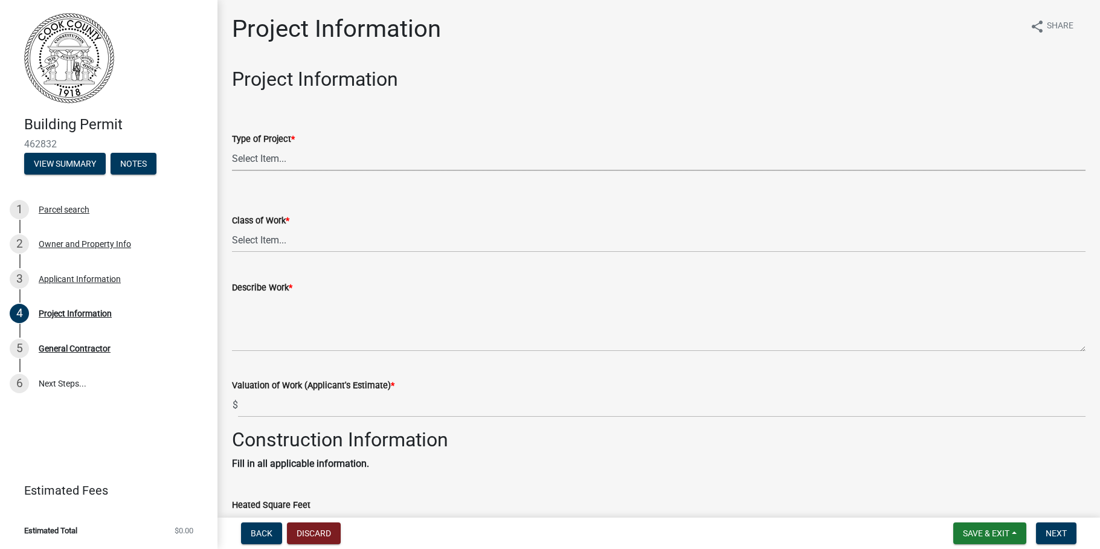
click at [268, 155] on select "Select Item... Manufactured Home New Single Family New Multi-Family New Commerc…" at bounding box center [659, 158] width 854 height 25
click at [232, 146] on select "Select Item... Manufactured Home New Single Family New Multi-Family New Commerc…" at bounding box center [659, 158] width 854 height 25
select select "42590599-3c97-479d-b3e9-fbeca9af4fb5"
click at [278, 242] on select "Select Item... Addition Alteration Demolish Erect Move Relocate Repair ReRoof" at bounding box center [659, 240] width 854 height 25
click at [263, 238] on select "Select Item... Addition Alteration Demolish Erect Move Relocate Repair ReRoof" at bounding box center [659, 240] width 854 height 25
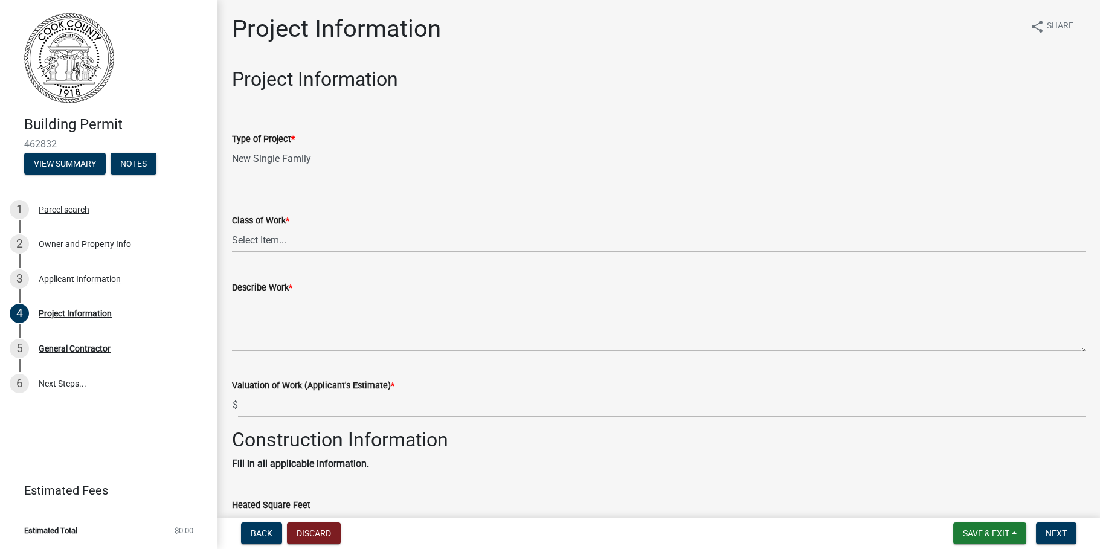
click at [279, 247] on select "Select Item... Addition Alteration Demolish Erect Move Relocate Repair ReRoof" at bounding box center [659, 240] width 854 height 25
click at [232, 228] on select "Select Item... Addition Alteration Demolish Erect Move Relocate Repair ReRoof" at bounding box center [659, 240] width 854 height 25
select select "ac44dbd2-ed4d-4a0c-b9f1-24d531eaee1a"
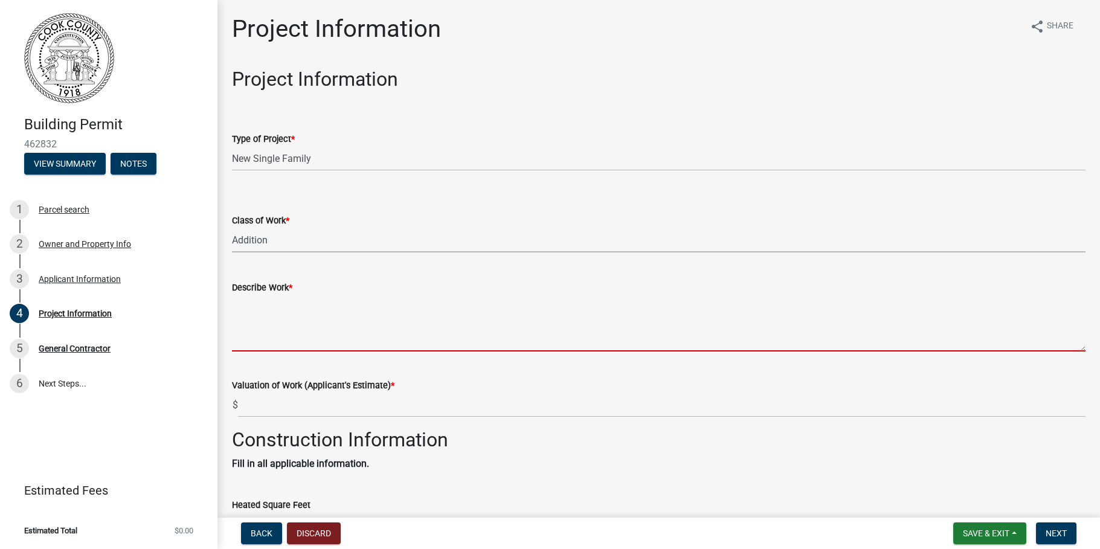
click at [271, 333] on textarea "Describe Work *" at bounding box center [659, 323] width 854 height 57
click at [270, 341] on textarea "Describe Work *" at bounding box center [659, 323] width 854 height 57
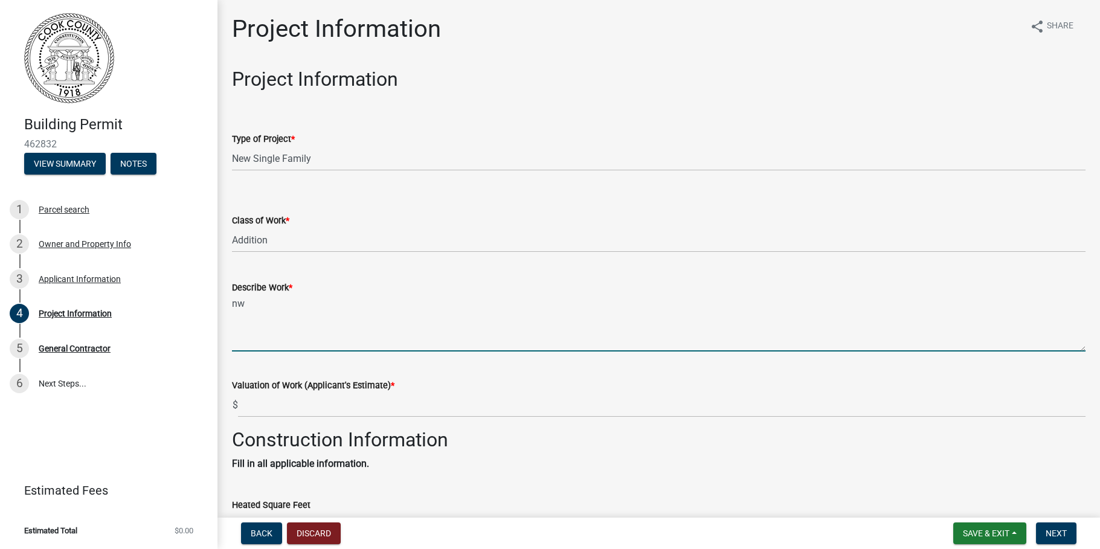
type textarea "n"
type textarea "new custom home for the Lampertt Family"
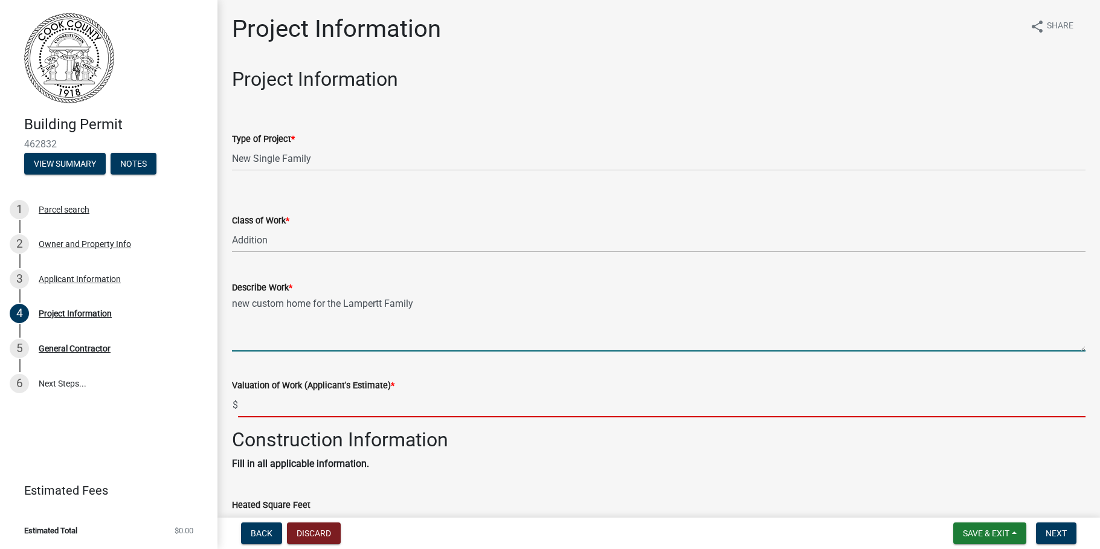
click at [274, 412] on input "text" at bounding box center [661, 405] width 847 height 25
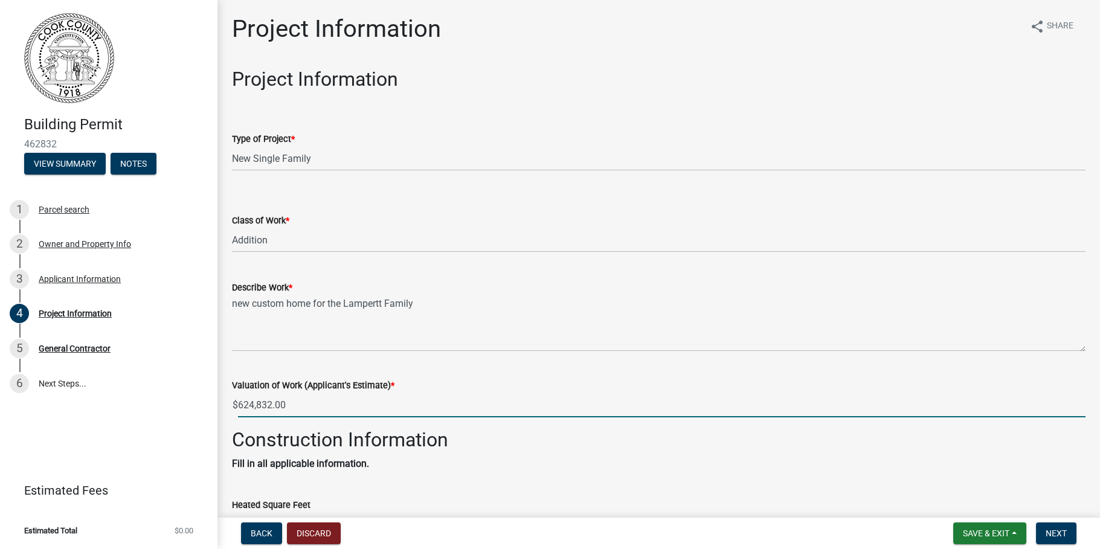
scroll to position [115, 0]
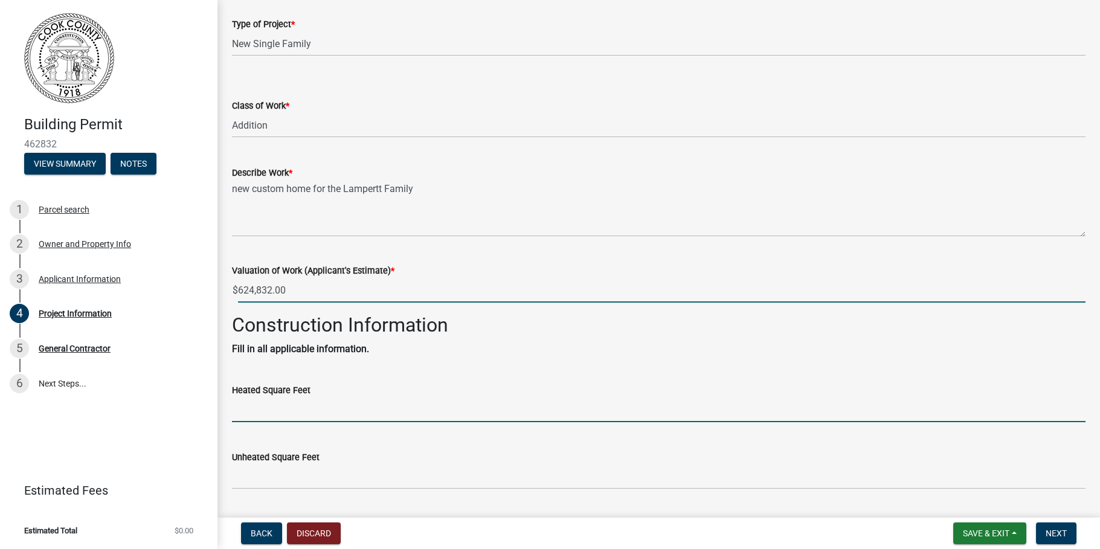
type input "624832"
click at [306, 407] on input "text" at bounding box center [659, 409] width 854 height 25
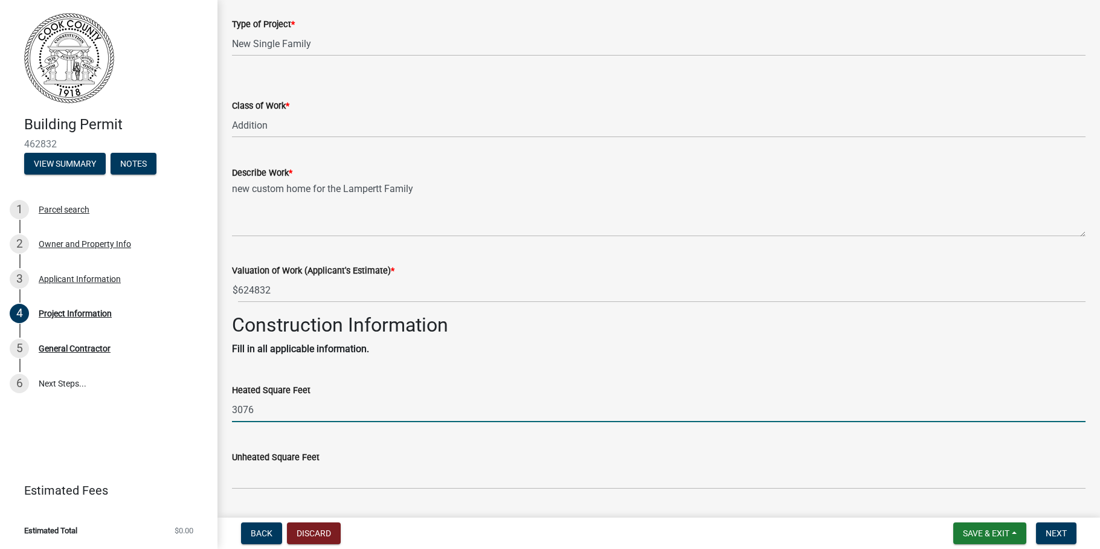
type input "3076"
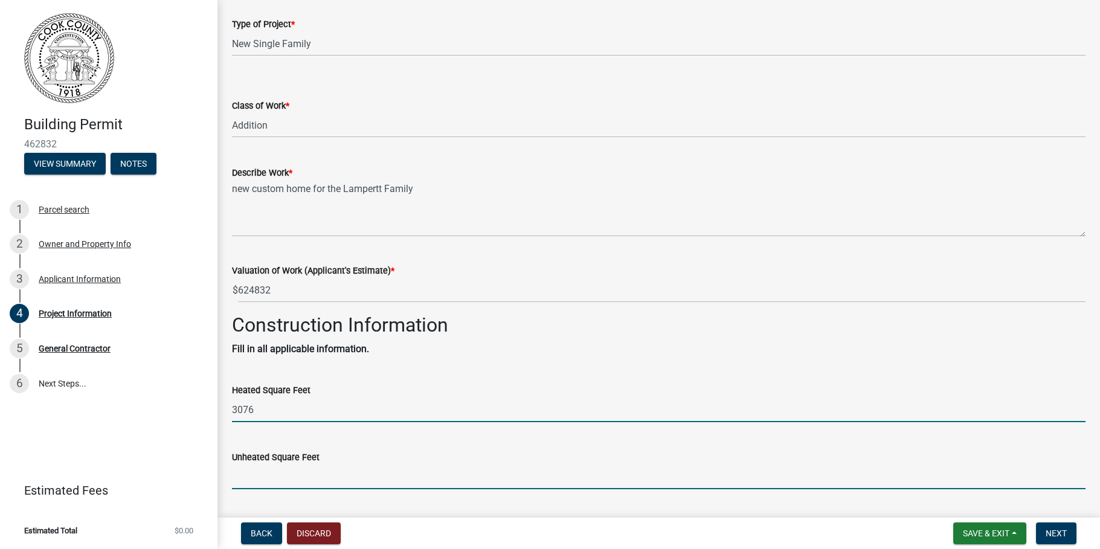
click at [255, 477] on input "text" at bounding box center [659, 477] width 854 height 25
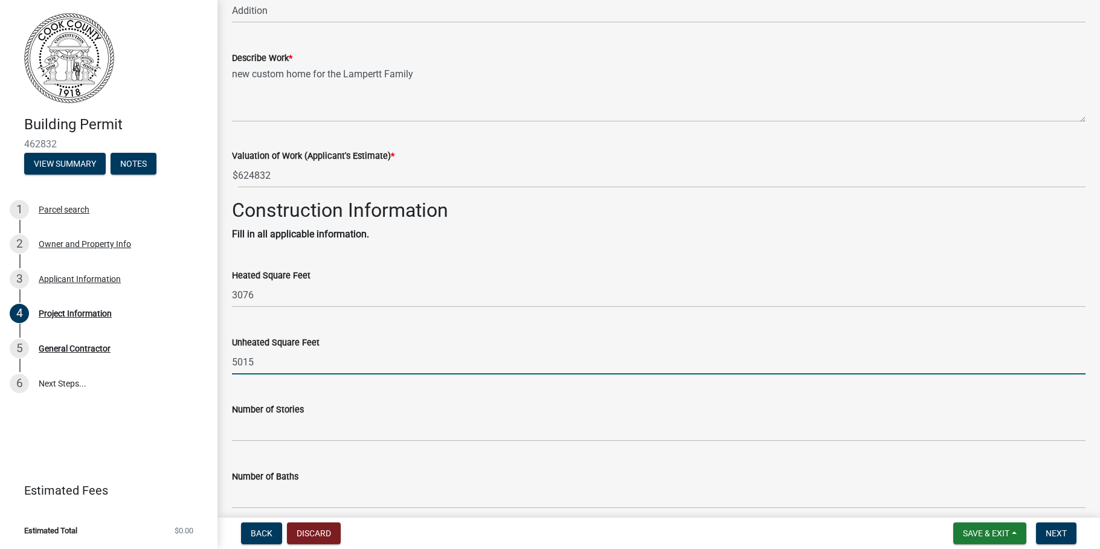
scroll to position [230, 0]
type input "5015"
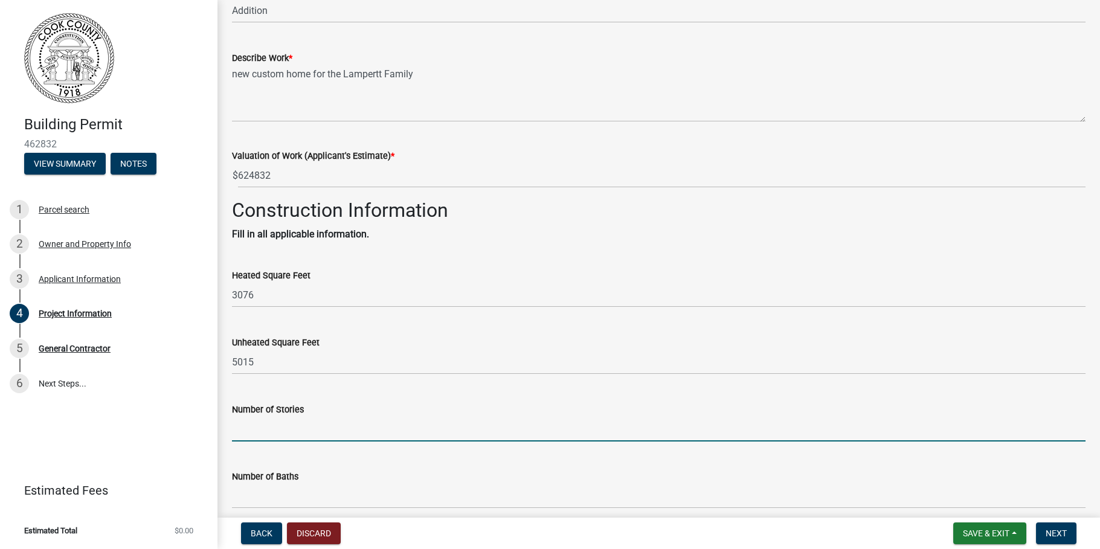
click at [362, 440] on input "text" at bounding box center [659, 429] width 854 height 25
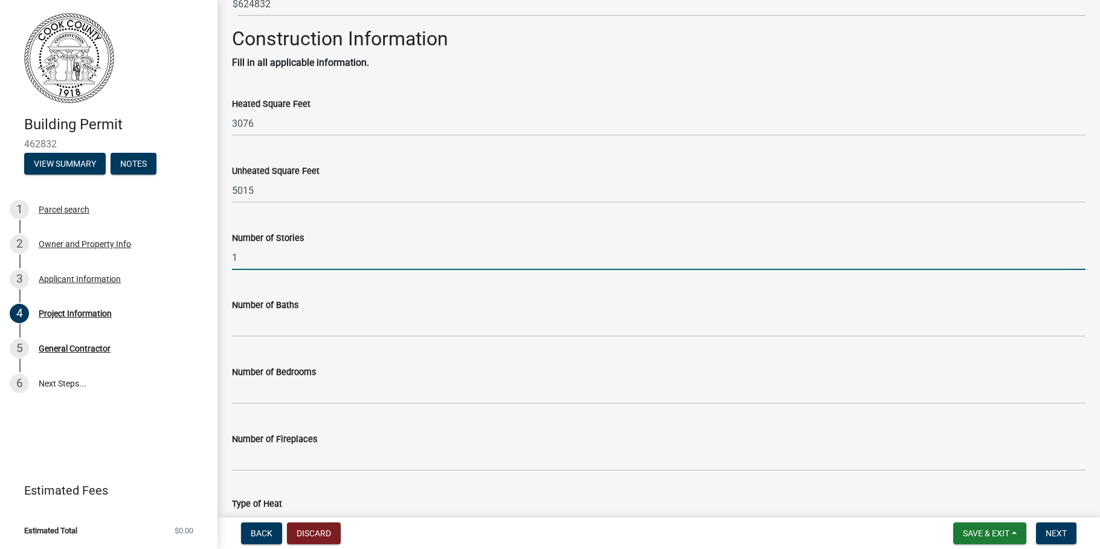
scroll to position [402, 0]
type input "1"
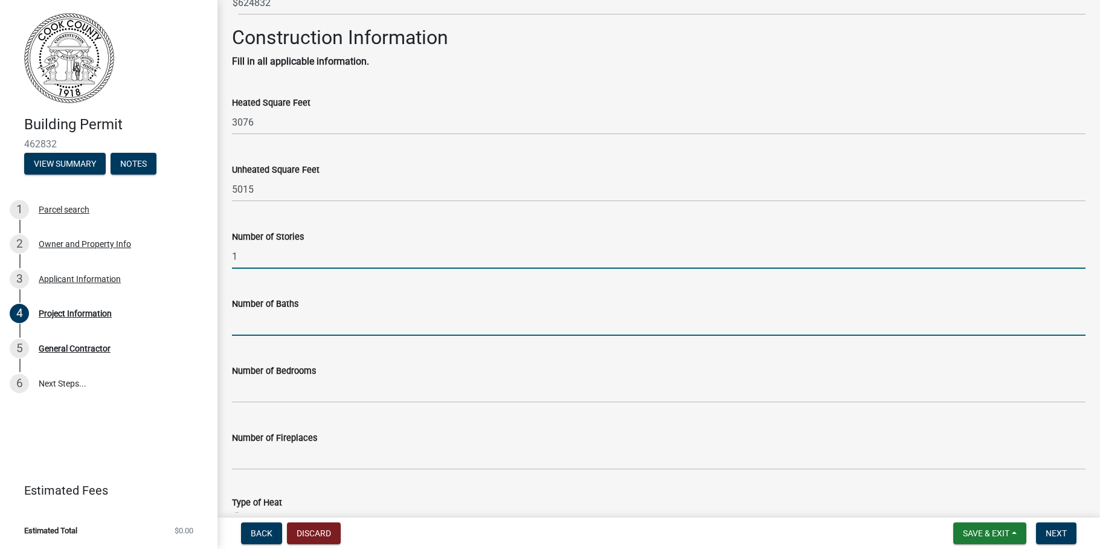
click at [269, 314] on input "text" at bounding box center [659, 323] width 854 height 25
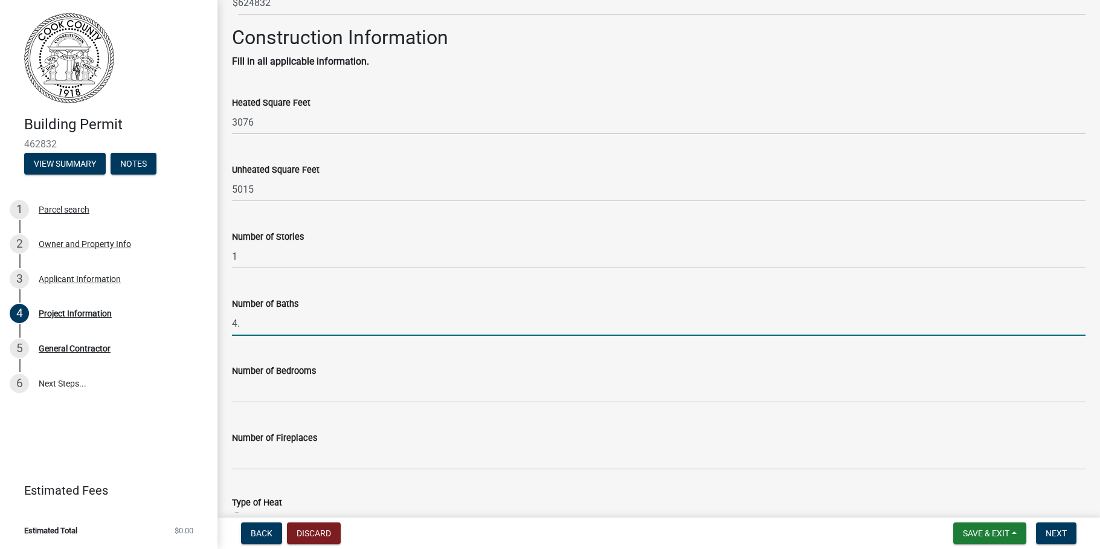
type input "4"
type input "3.5"
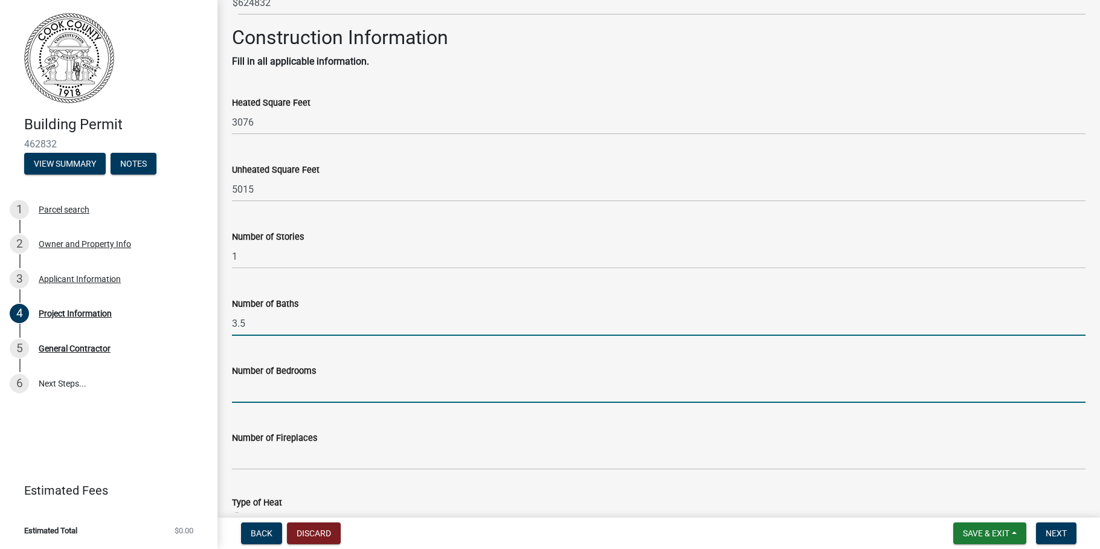
click at [253, 384] on input "text" at bounding box center [659, 390] width 854 height 25
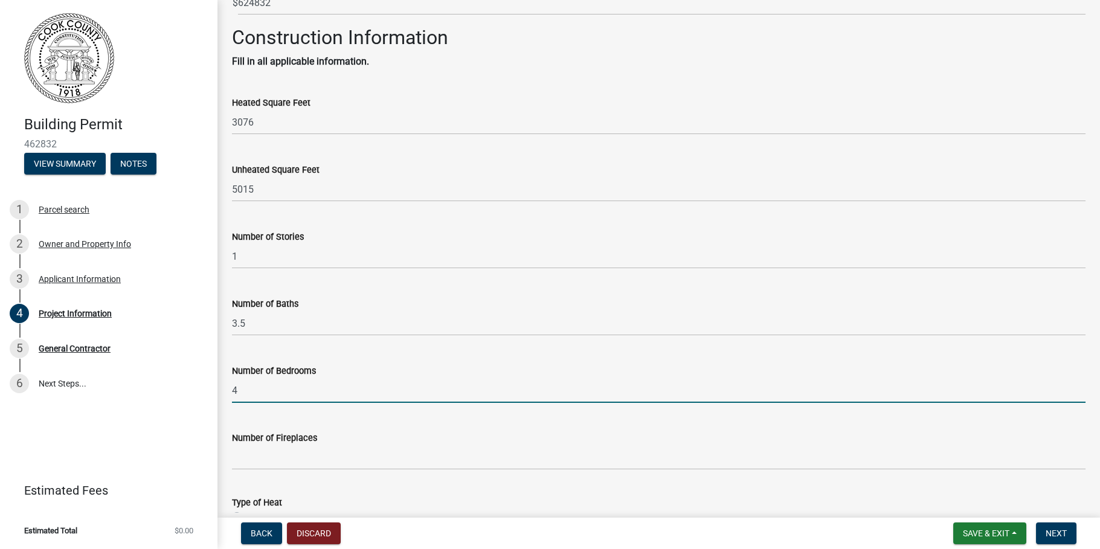
type input "4"
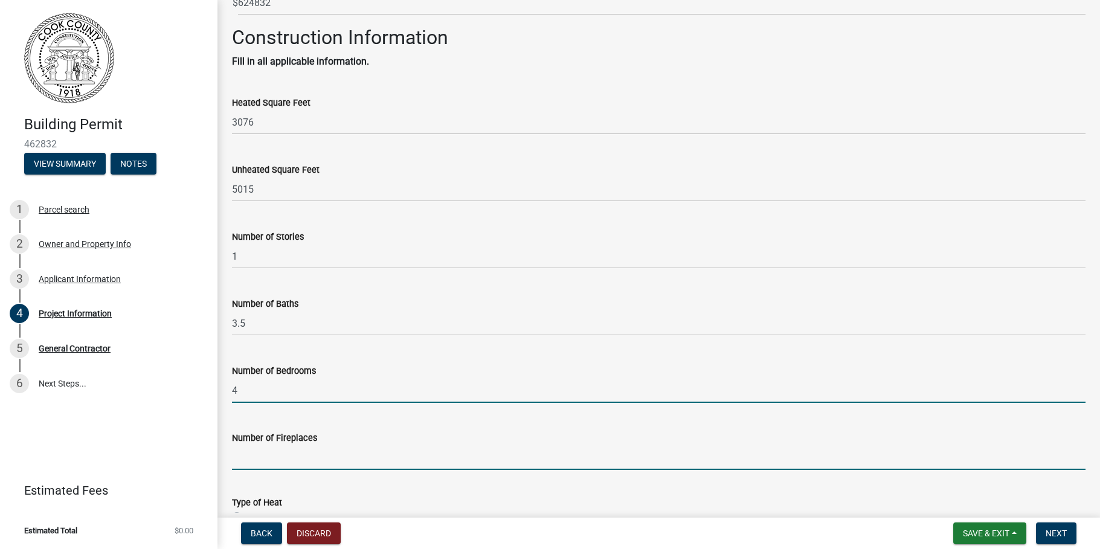
click at [278, 455] on input "text" at bounding box center [659, 457] width 854 height 25
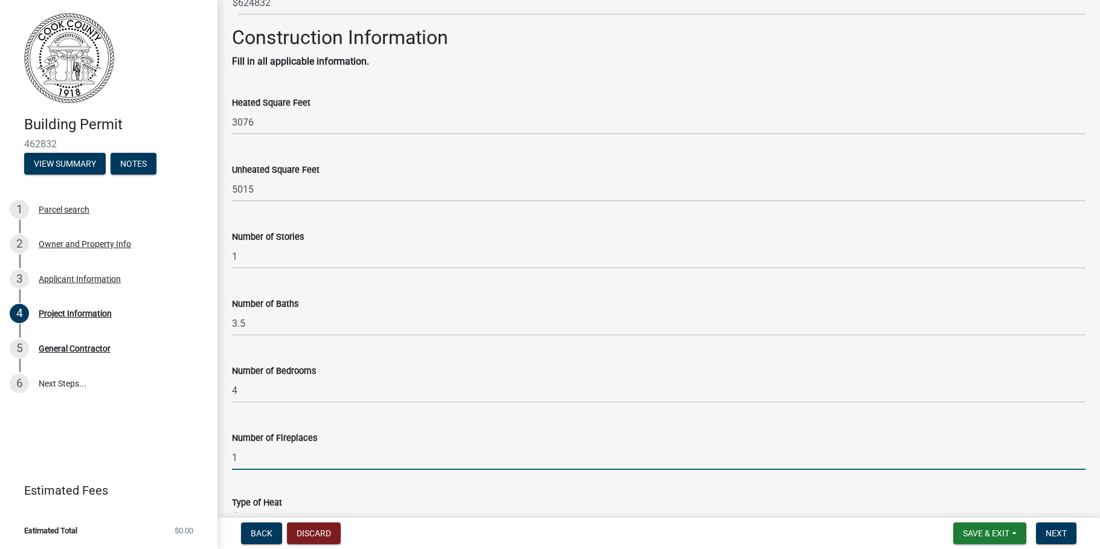
scroll to position [575, 0]
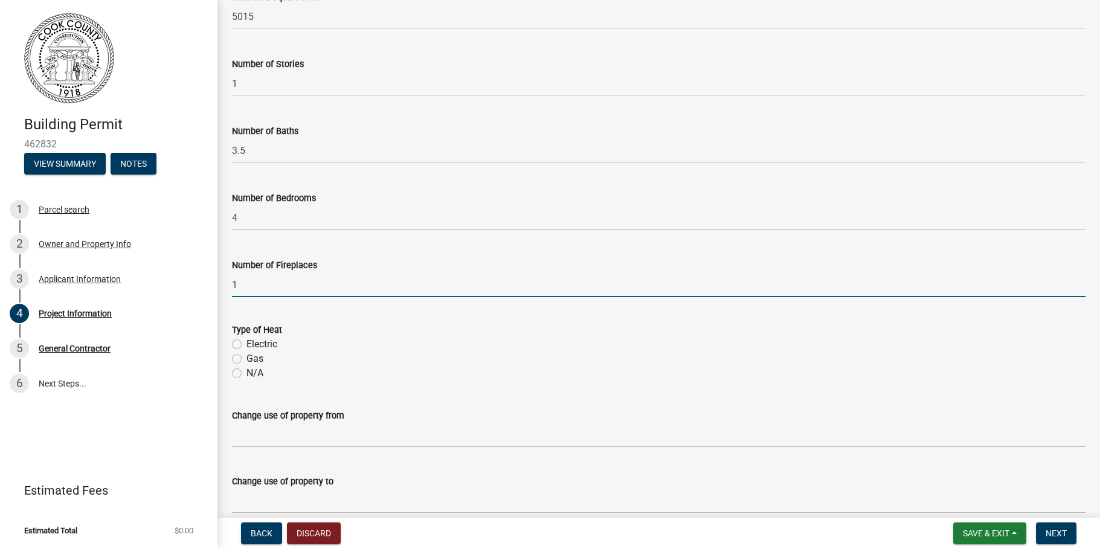
type input "1"
click at [246, 357] on label "Gas" at bounding box center [254, 359] width 17 height 14
click at [246, 357] on input "Gas" at bounding box center [250, 356] width 8 height 8
radio input "true"
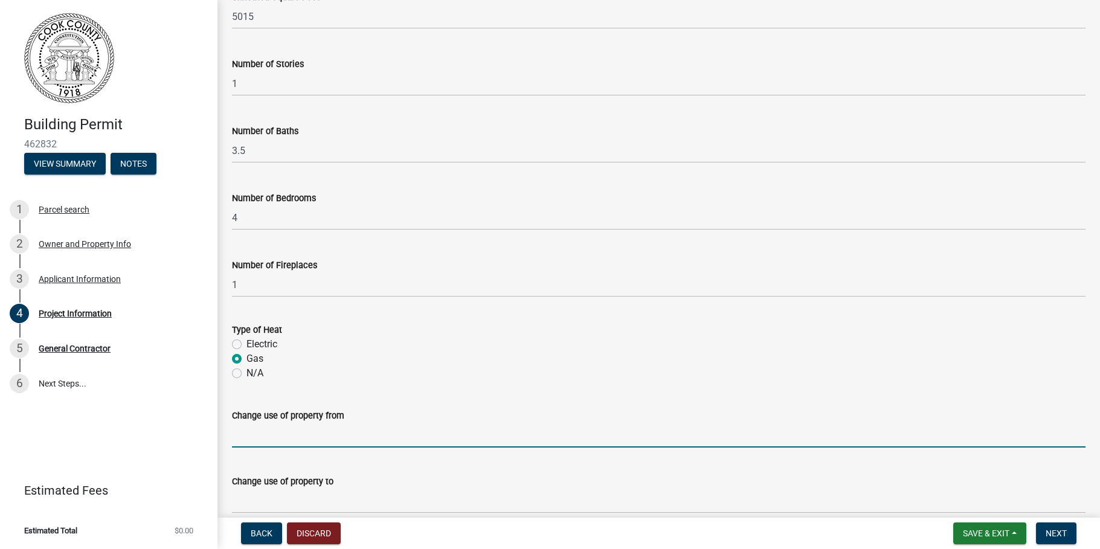
click at [261, 435] on input "Change use of property from" at bounding box center [659, 435] width 854 height 25
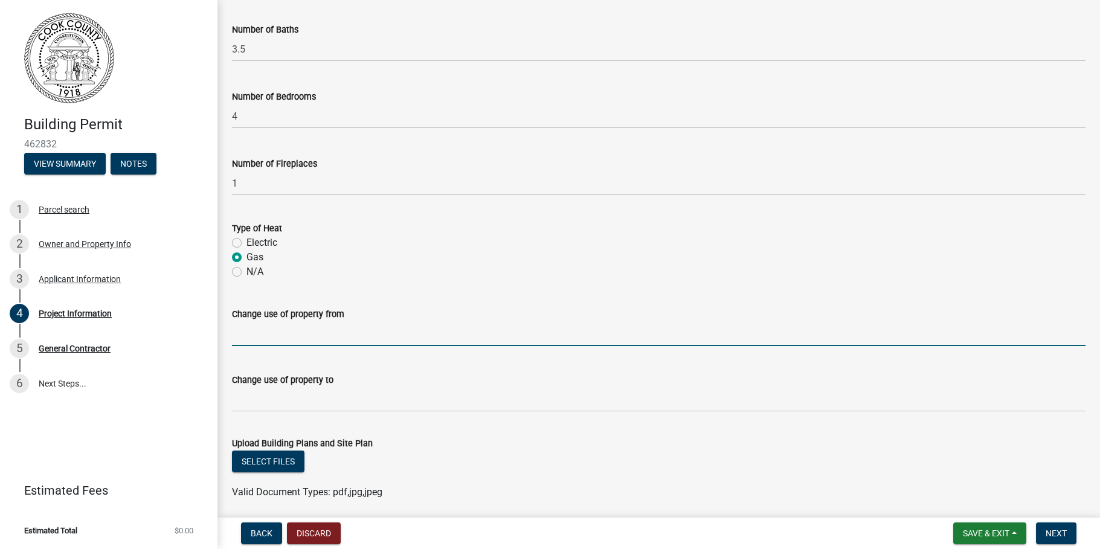
scroll to position [690, 0]
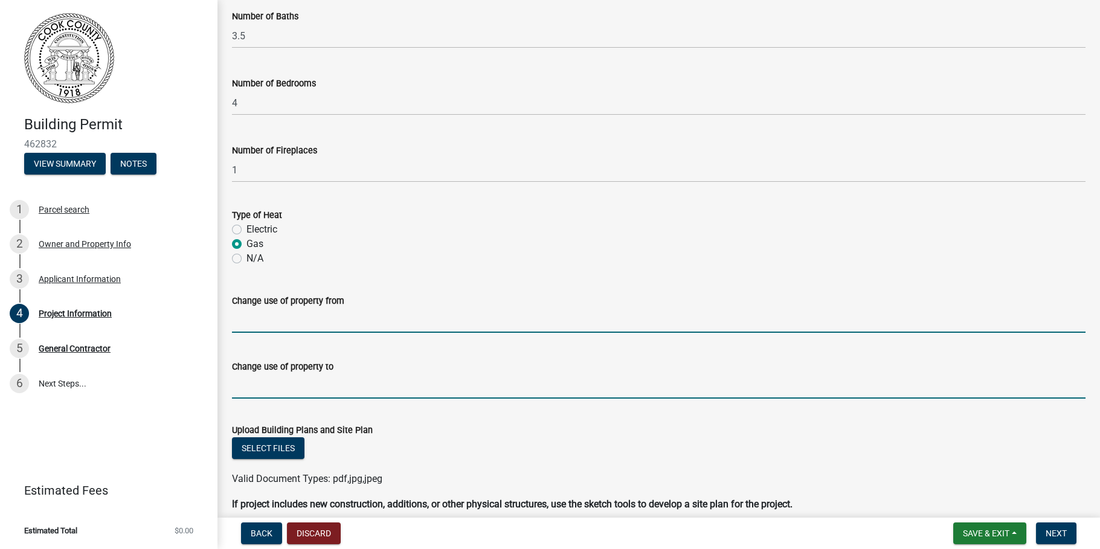
click at [272, 385] on input "Change use of property to" at bounding box center [659, 386] width 854 height 25
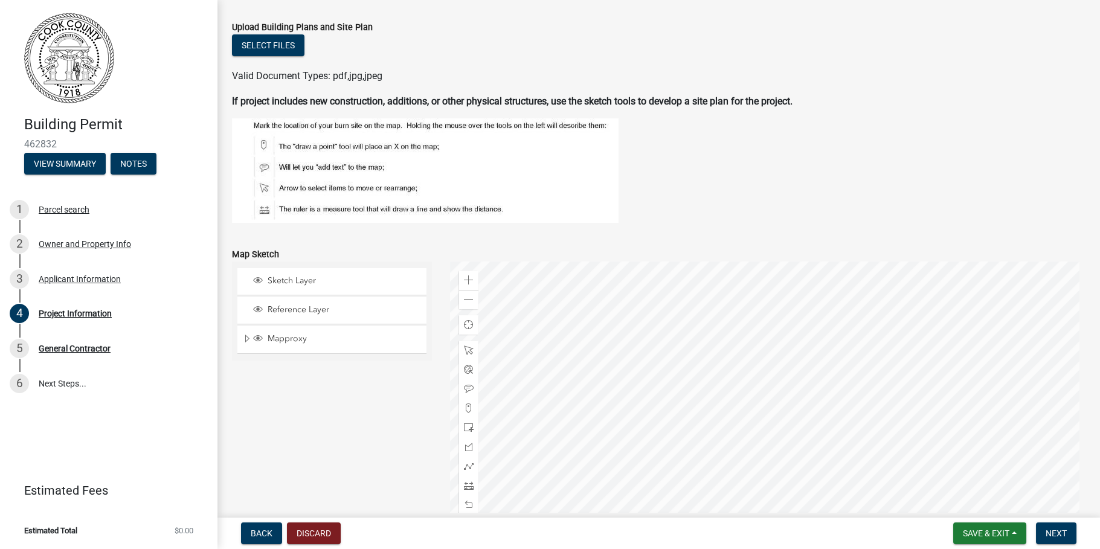
scroll to position [1201, 0]
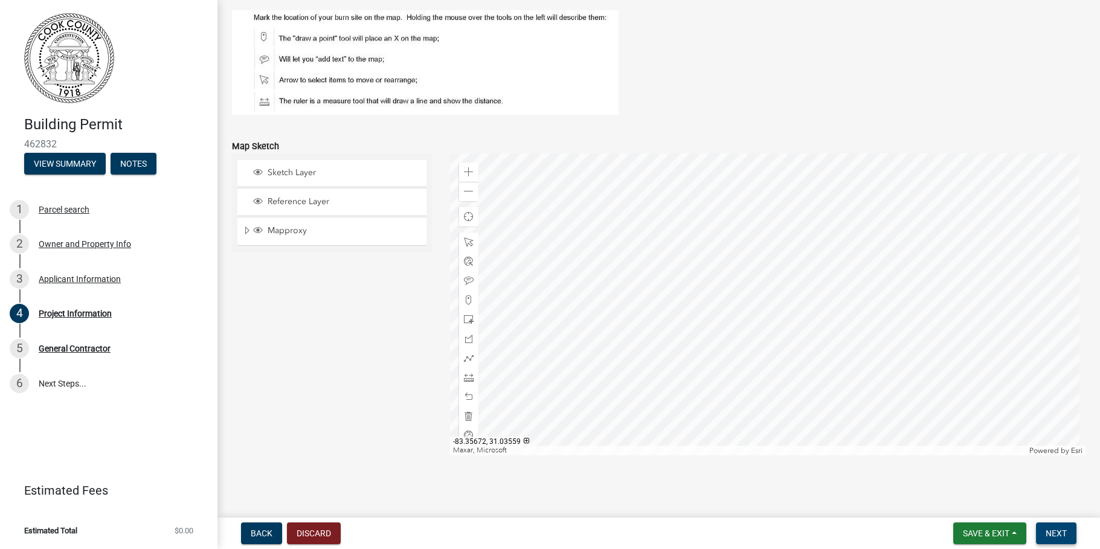
click at [1050, 534] on span "Next" at bounding box center [1056, 534] width 21 height 10
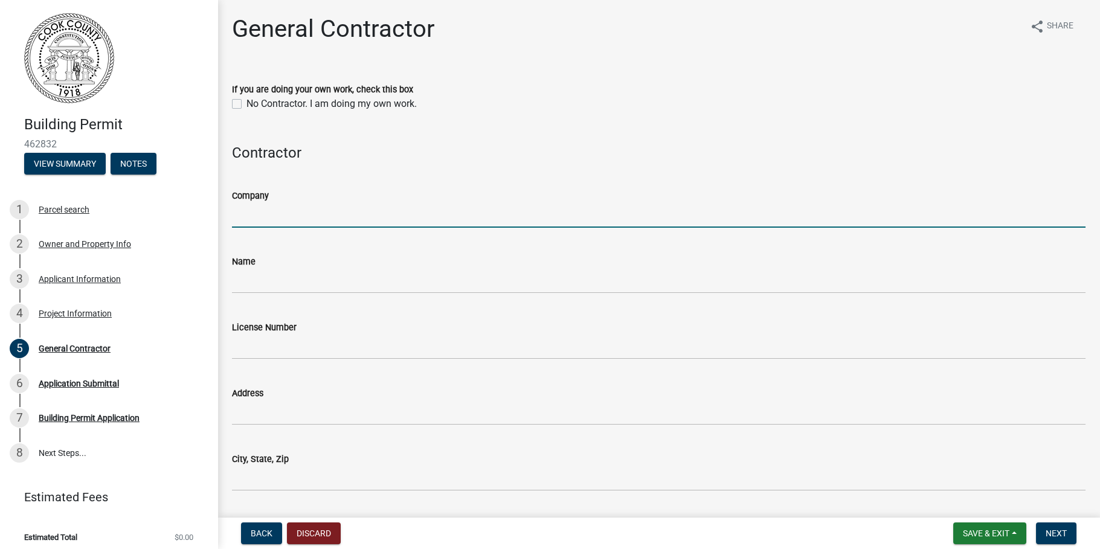
click at [256, 221] on input "Company" at bounding box center [659, 215] width 854 height 25
type input "[PERSON_NAME] Homes"
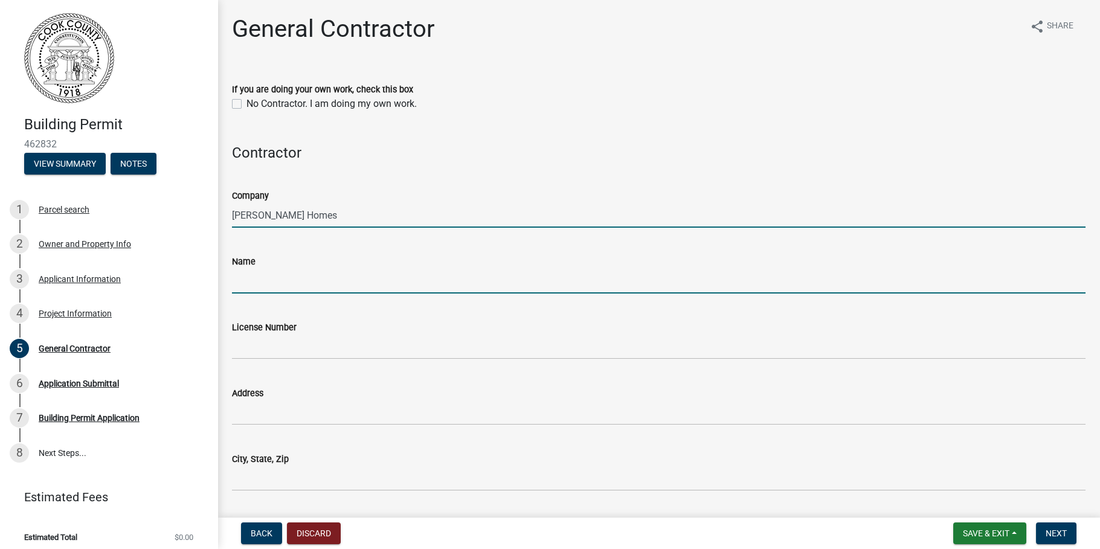
type input "[PERSON_NAME]"
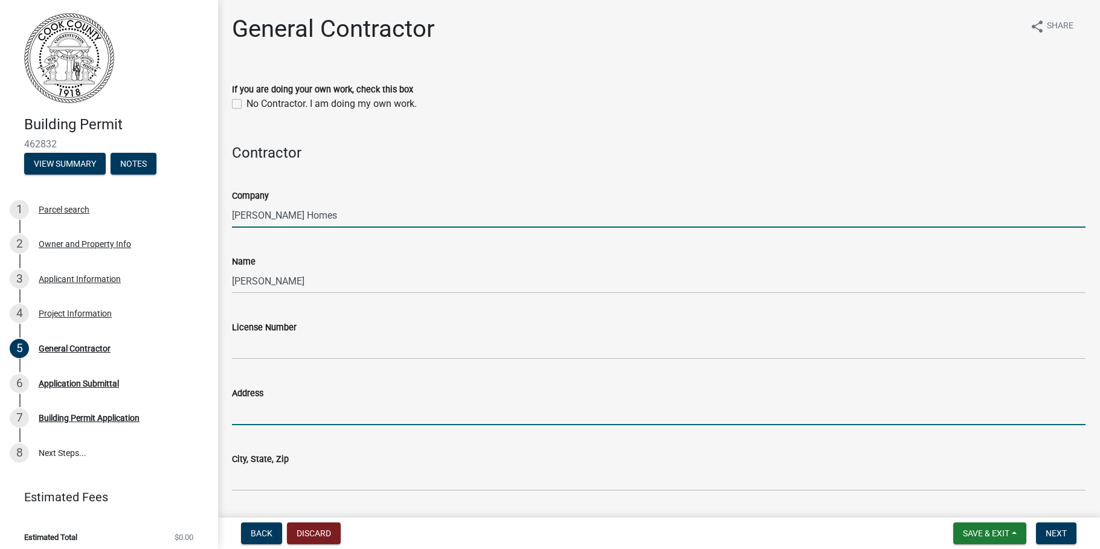
type input "[STREET_ADDRESS][PERSON_NAME]"
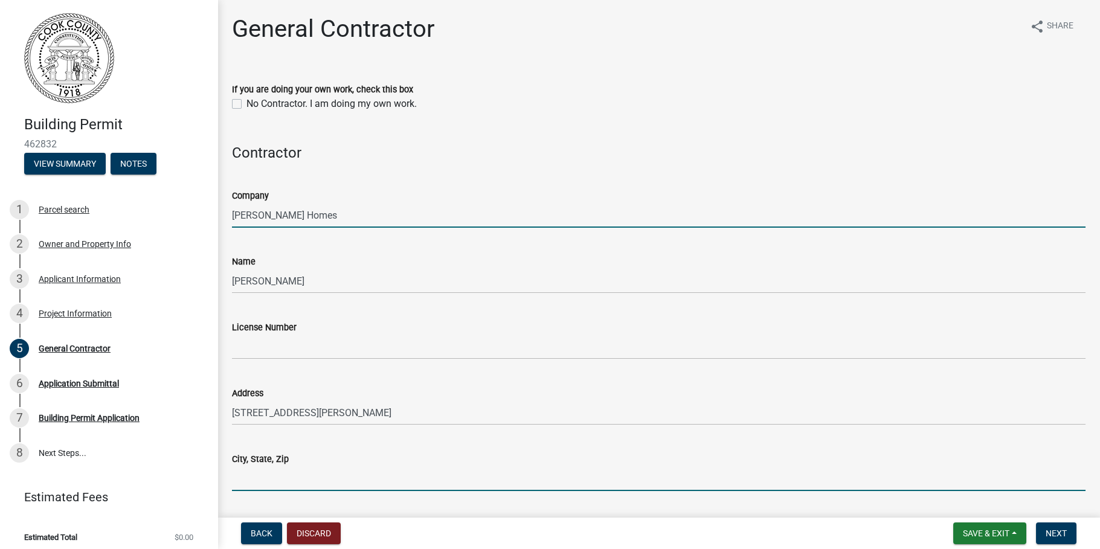
type input "Hahira"
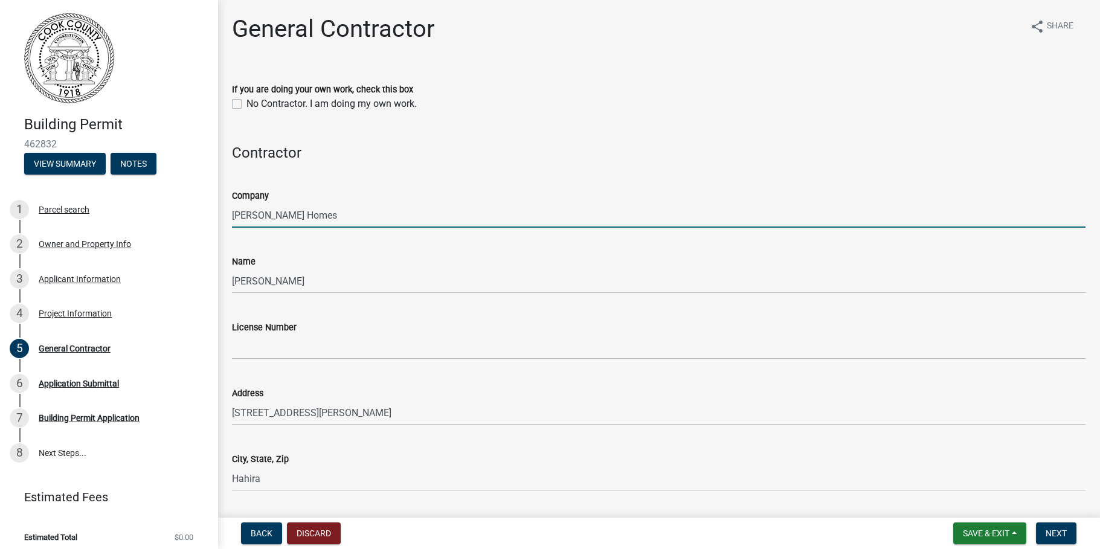
type input "[EMAIL_ADDRESS][DOMAIN_NAME]"
type input "2293001754"
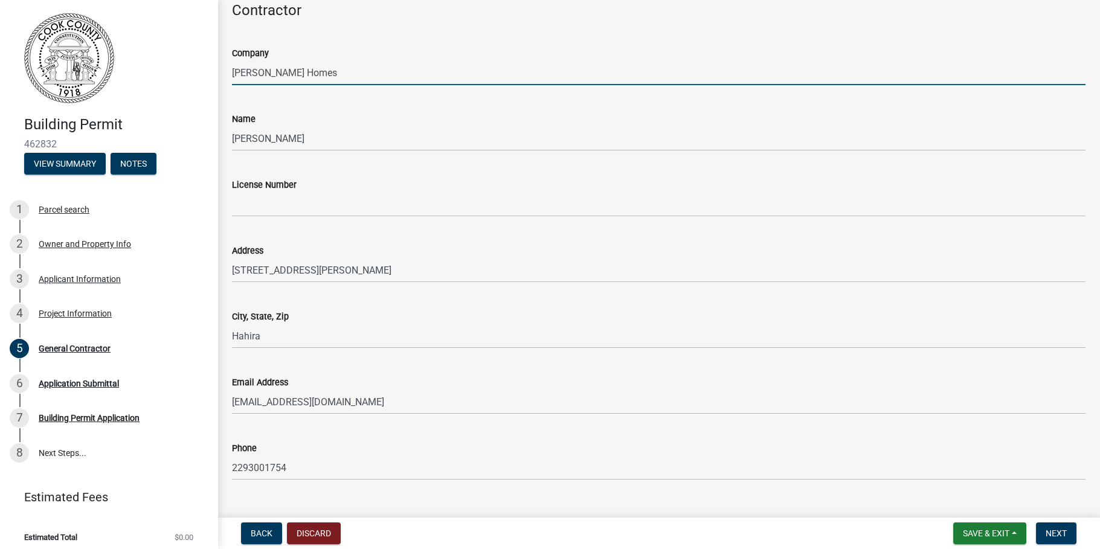
scroll to position [167, 0]
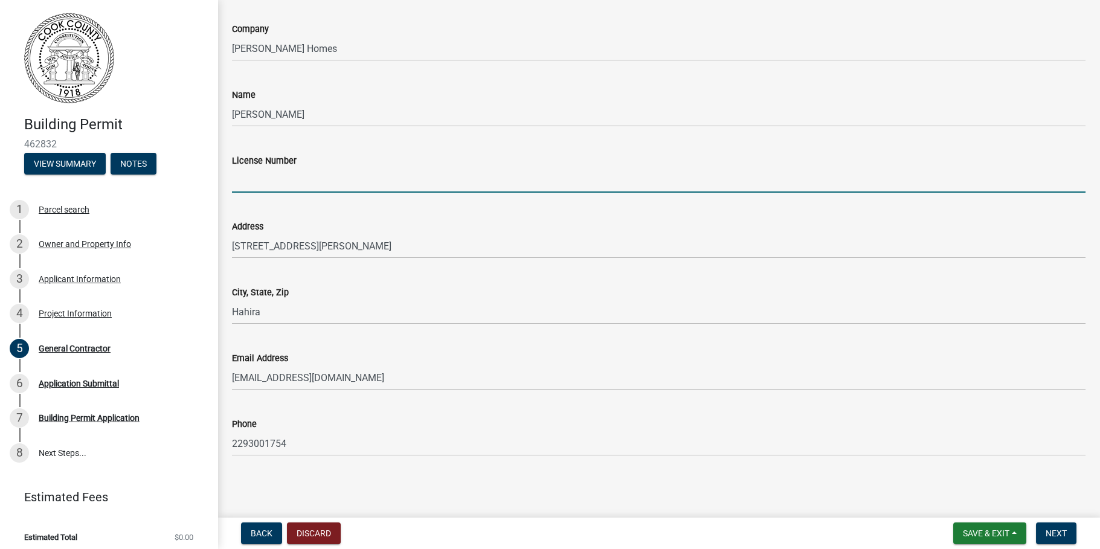
click at [260, 185] on input "License Number" at bounding box center [659, 180] width 854 height 25
type input "0-011397"
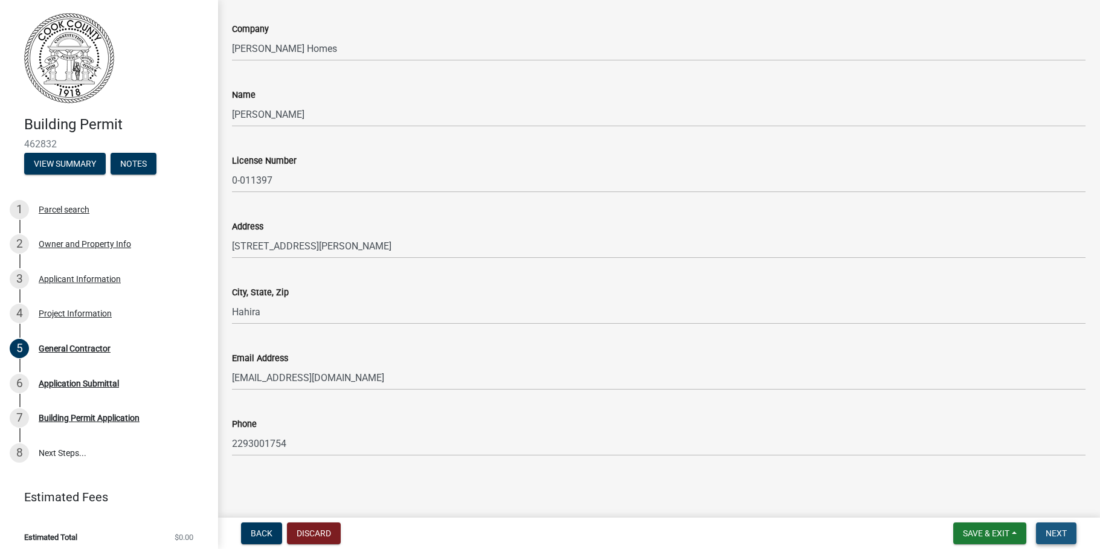
click at [1066, 536] on span "Next" at bounding box center [1056, 534] width 21 height 10
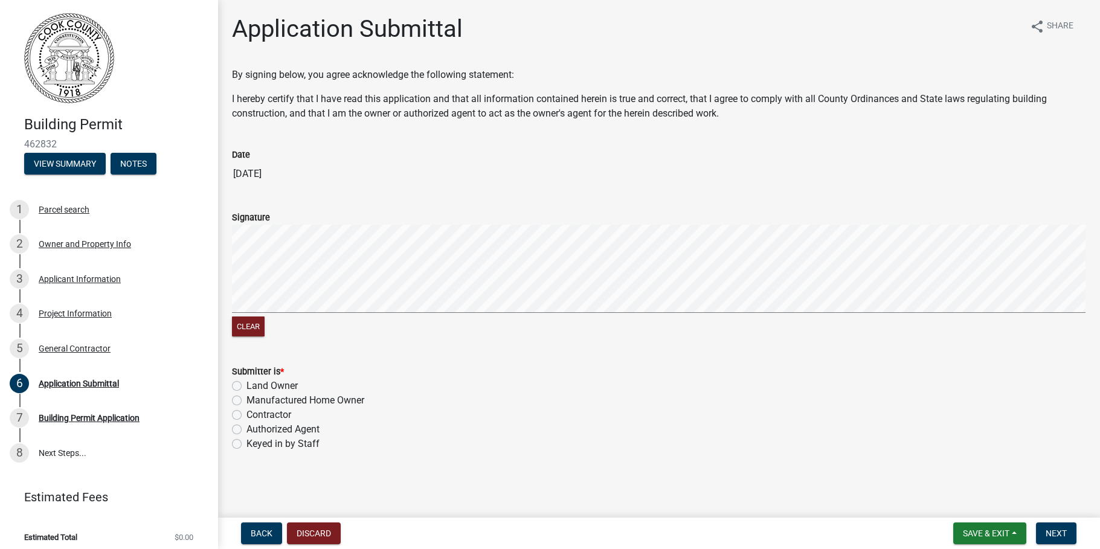
click at [246, 413] on label "Contractor" at bounding box center [268, 415] width 45 height 14
click at [246, 413] on input "Contractor" at bounding box center [250, 412] width 8 height 8
radio input "true"
click at [1063, 532] on span "Next" at bounding box center [1056, 534] width 21 height 10
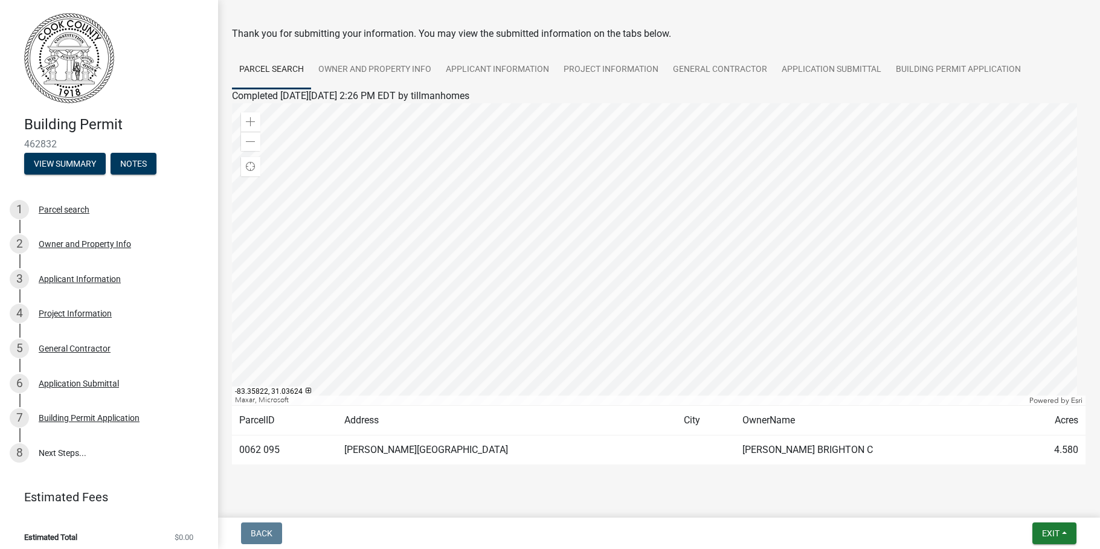
scroll to position [63, 0]
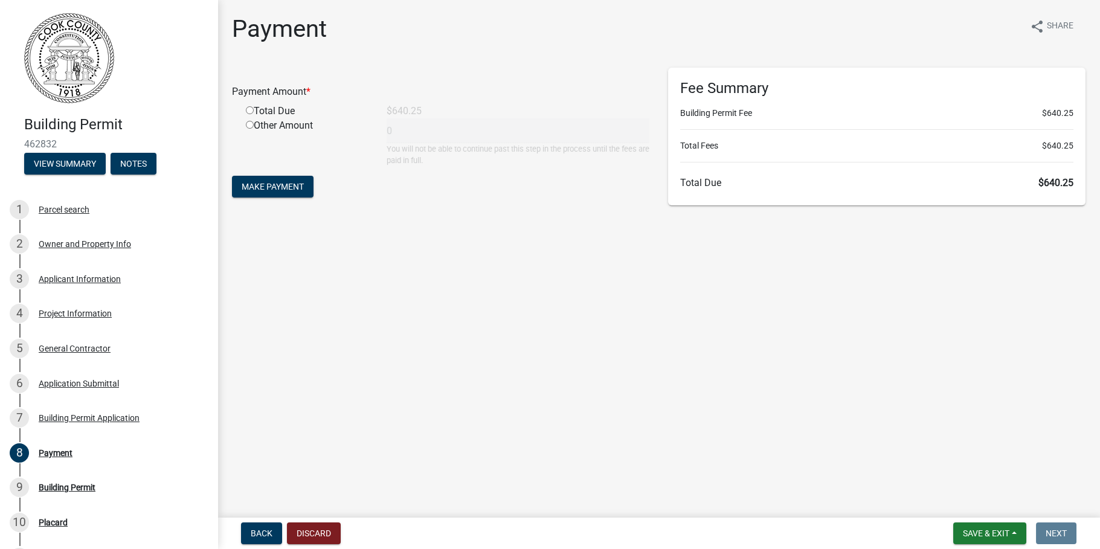
click at [248, 110] on input "radio" at bounding box center [250, 110] width 8 height 8
radio input "true"
type input "640.25"
click at [277, 183] on span "Make Payment" at bounding box center [273, 187] width 62 height 10
